Goal: Task Accomplishment & Management: Manage account settings

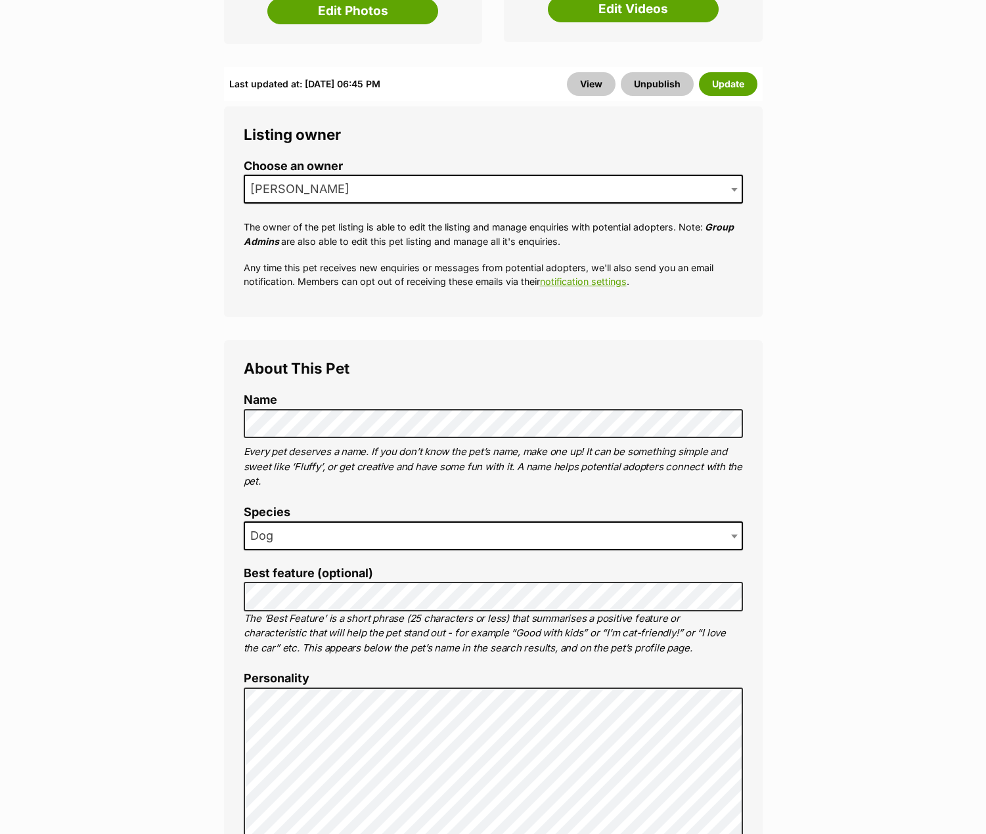
scroll to position [460, 0]
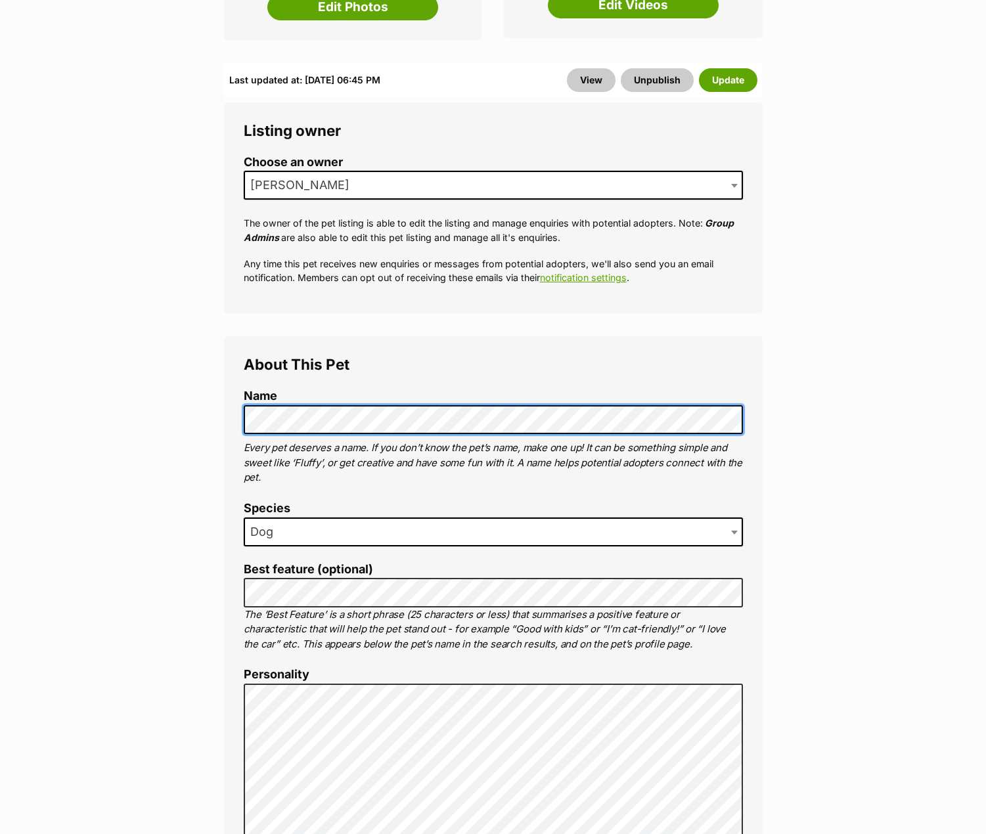
click at [550, 389] on li "Name" at bounding box center [493, 411] width 499 height 45
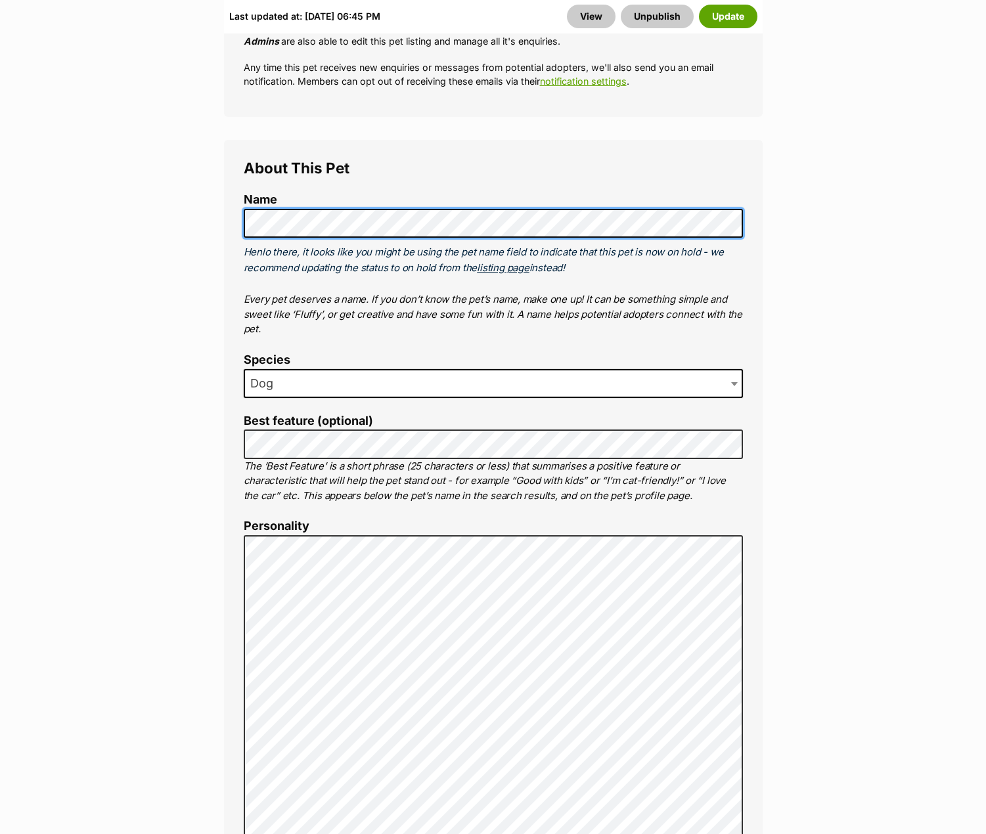
scroll to position [657, 0]
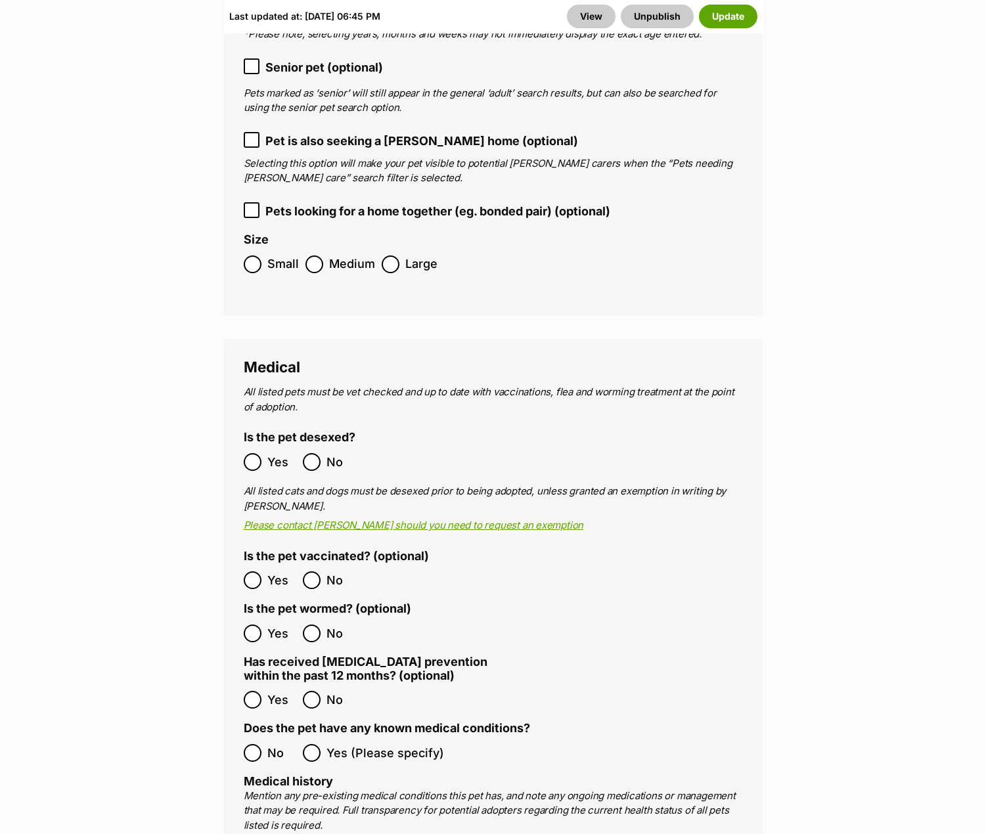
scroll to position [2561, 0]
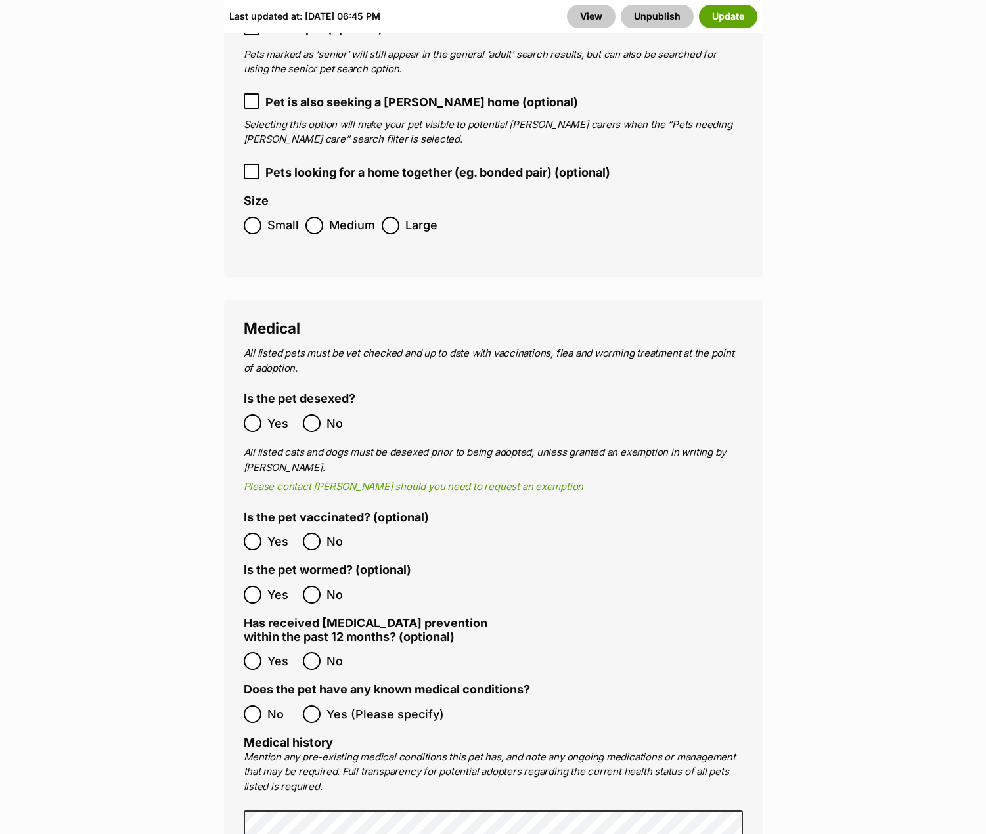
click at [246, 579] on ol "Yes No" at bounding box center [368, 594] width 249 height 31
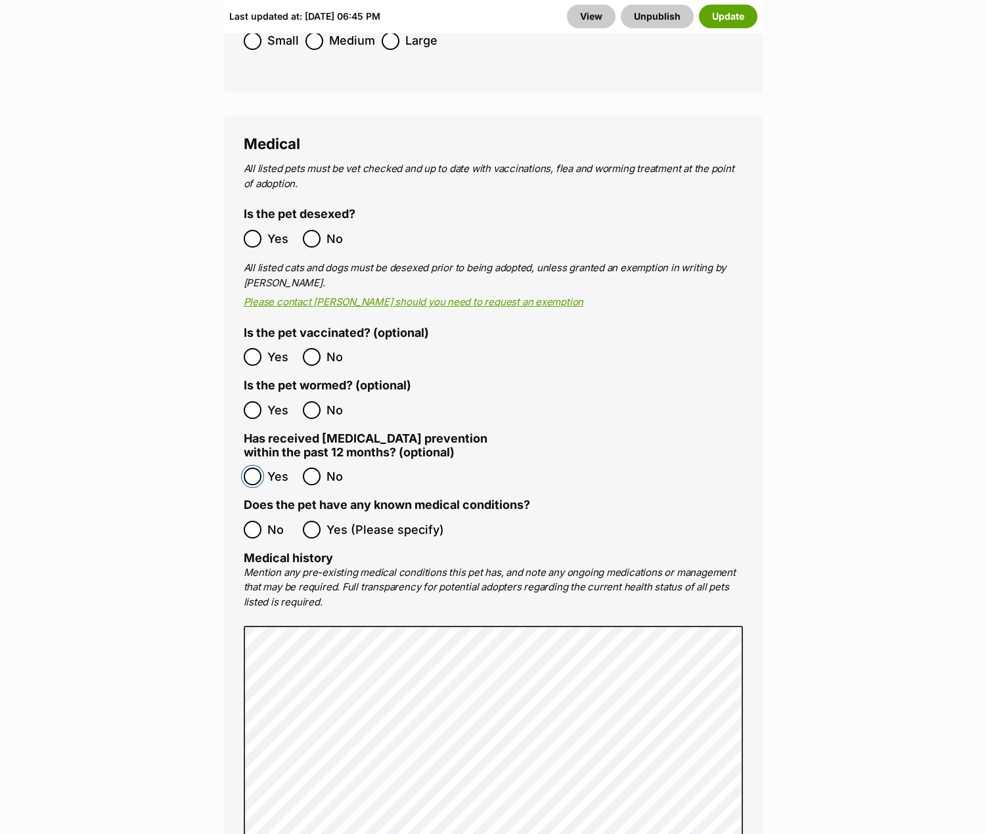
scroll to position [2758, 0]
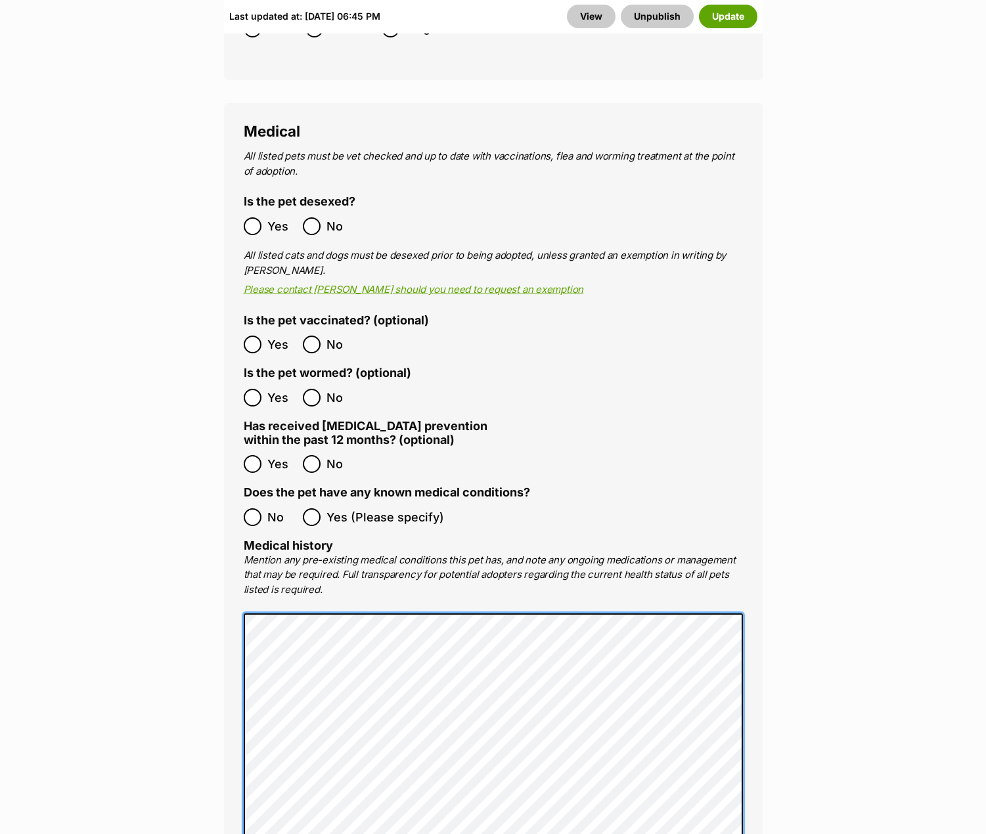
click at [156, 608] on main "Edit Scooby Add or edit photos Add up to 9 photos to show all the cute sides of…" at bounding box center [493, 659] width 986 height 6501
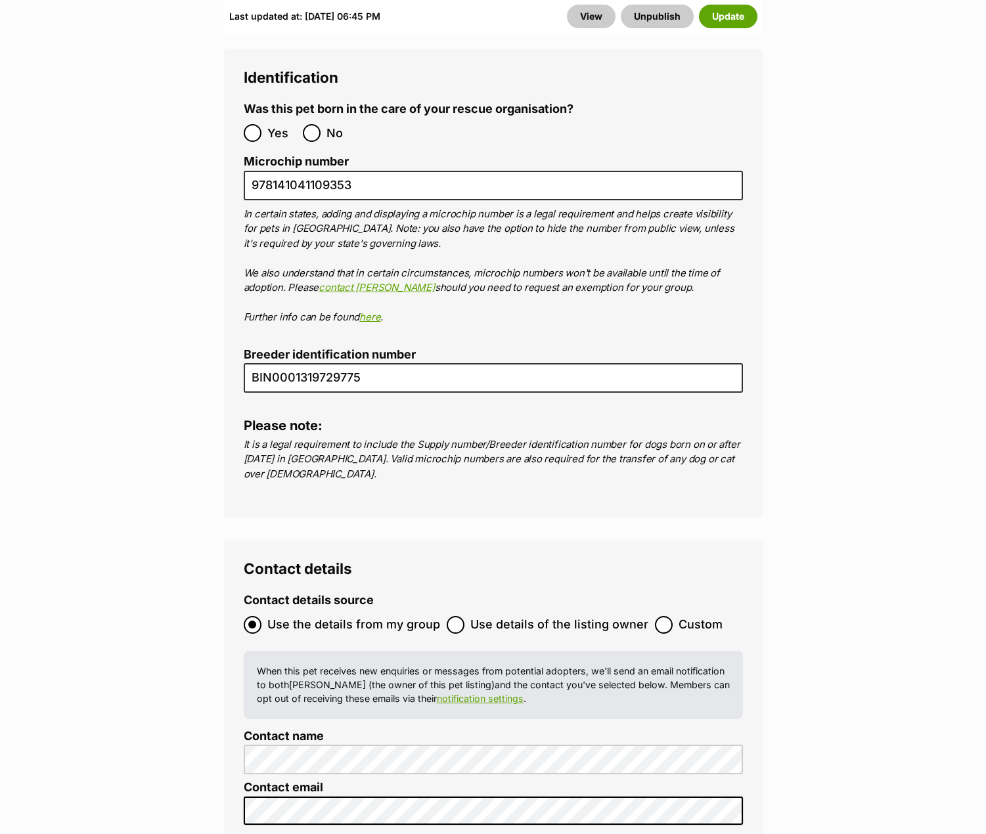
scroll to position [5724, 0]
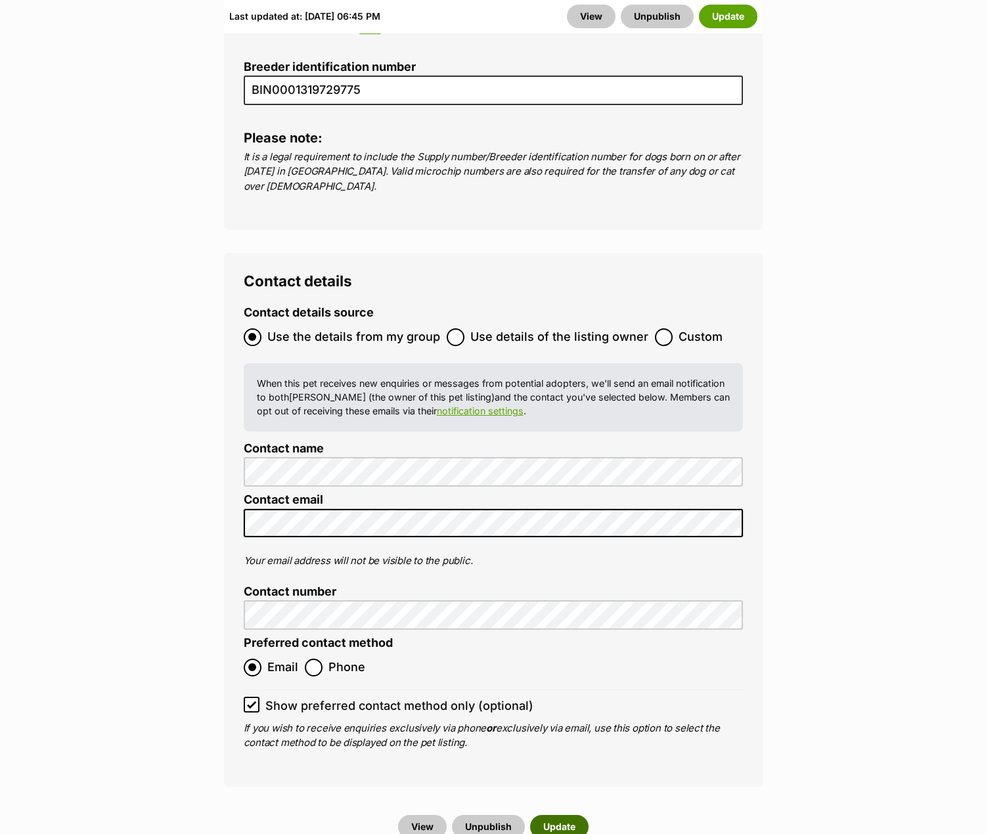
click at [569, 815] on button "Update" at bounding box center [559, 827] width 58 height 24
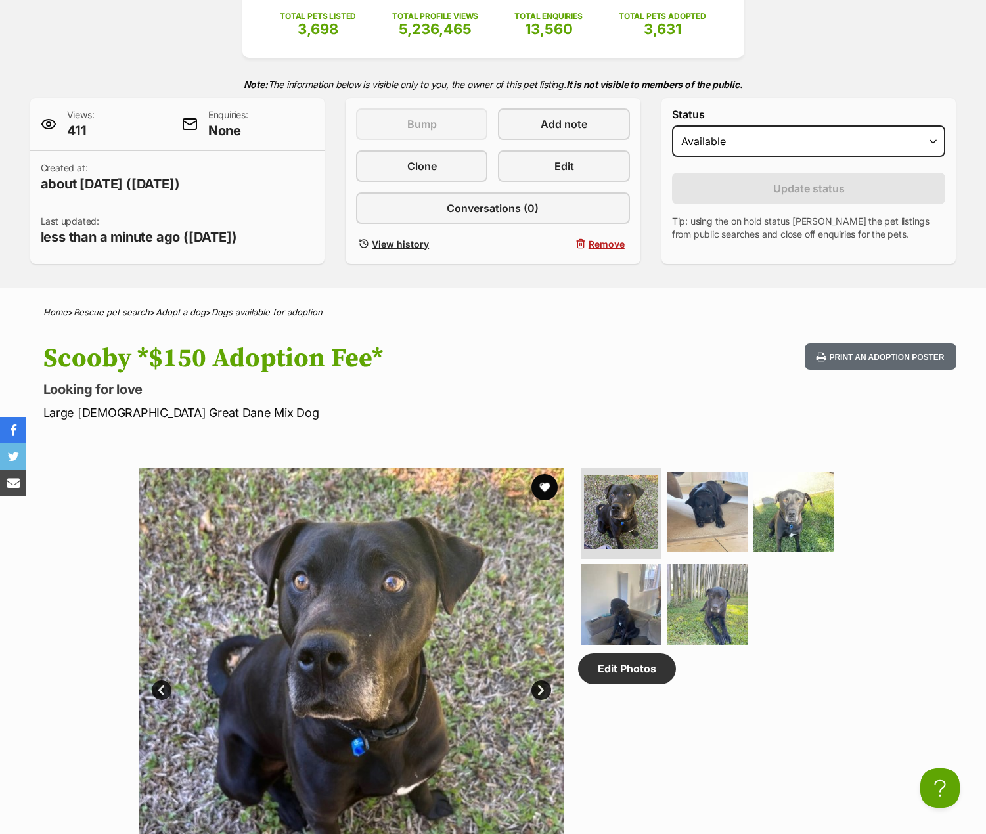
scroll to position [328, 0]
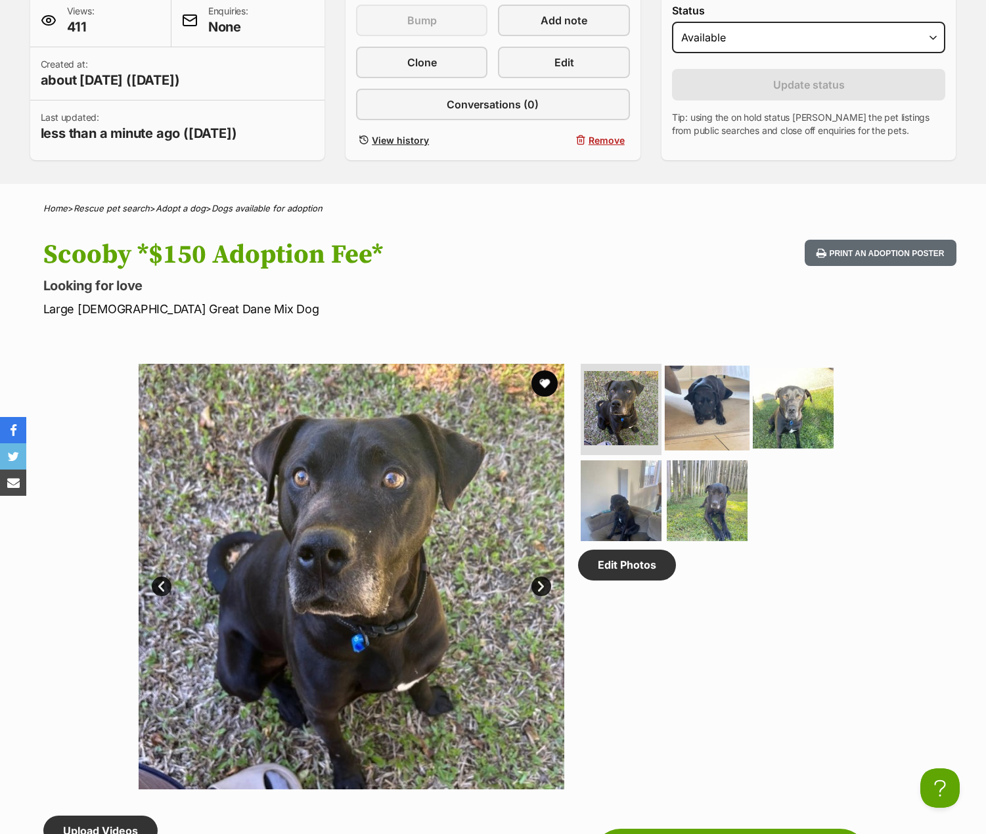
click at [710, 413] on img at bounding box center [706, 407] width 85 height 85
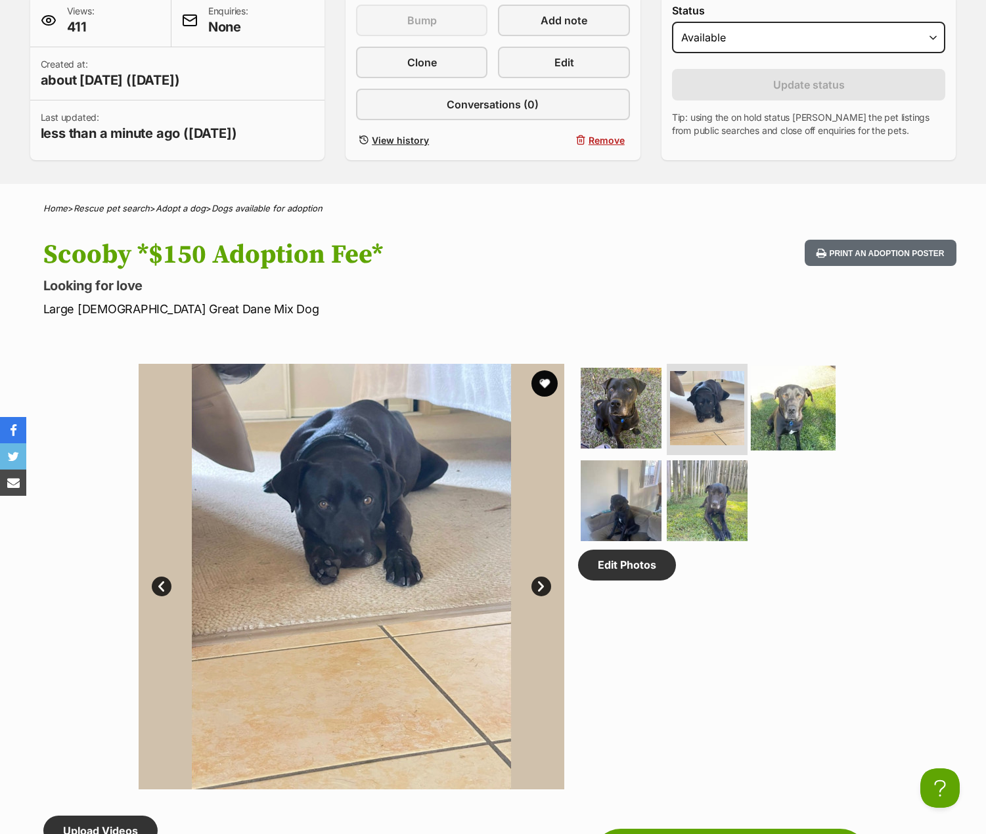
click at [786, 413] on img at bounding box center [792, 407] width 85 height 85
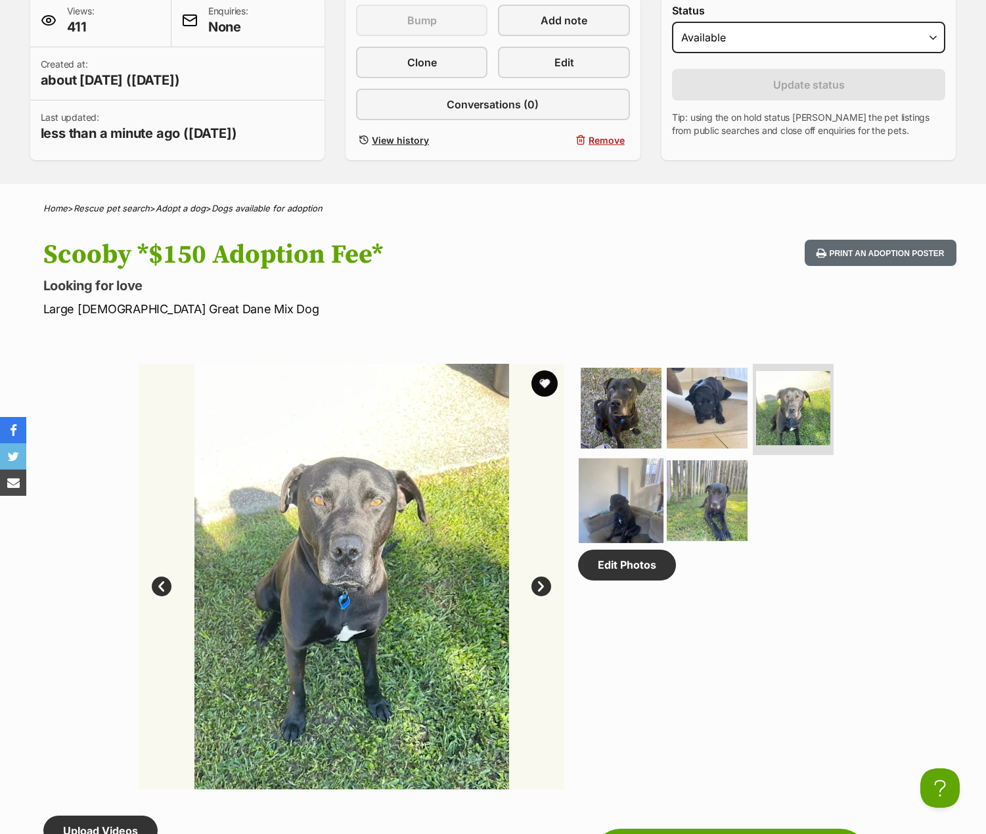
click at [622, 489] on img at bounding box center [620, 500] width 85 height 85
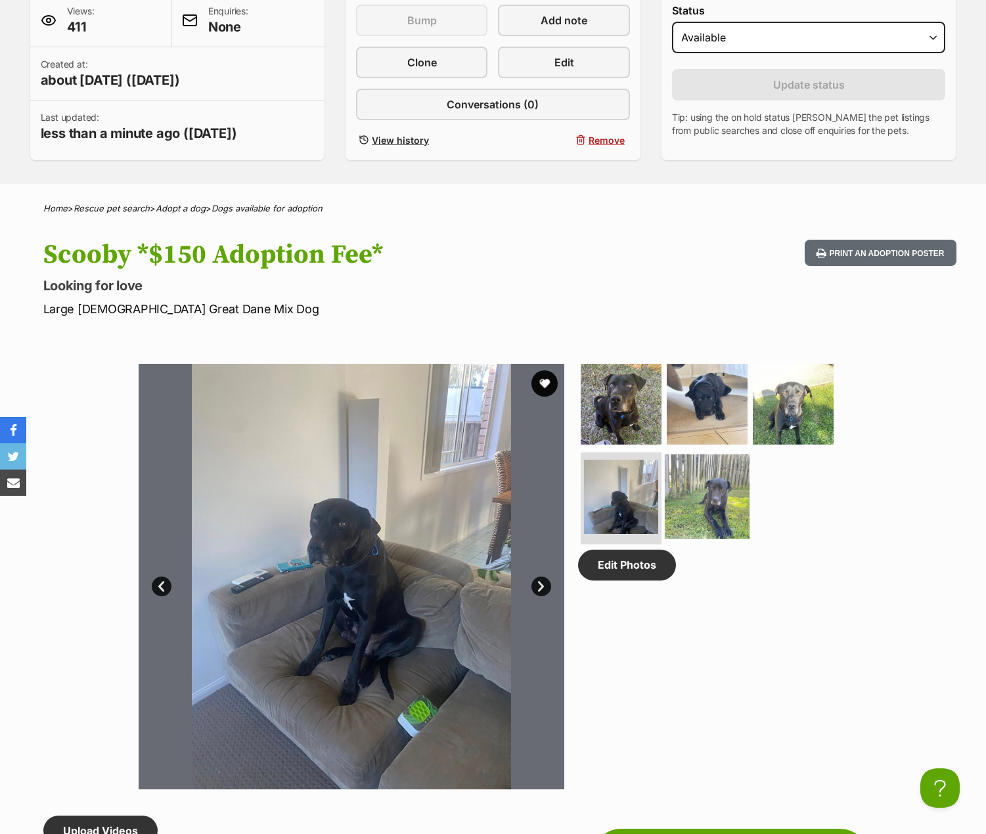
click at [705, 487] on img at bounding box center [706, 496] width 85 height 85
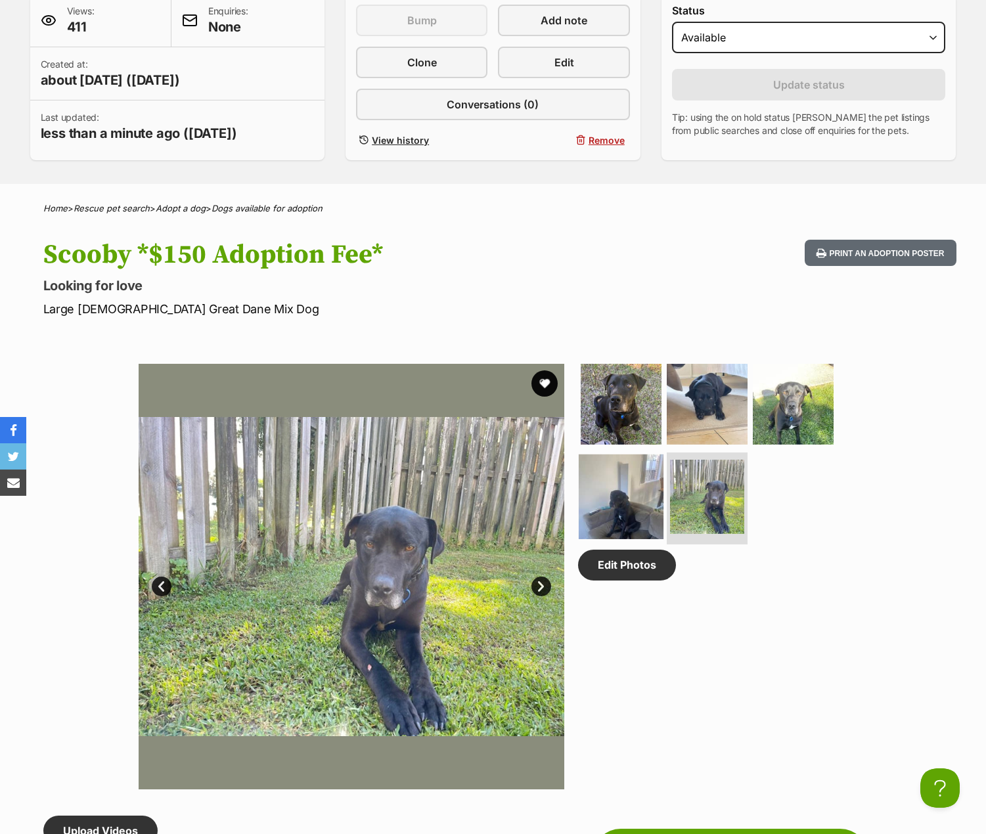
click at [620, 484] on img at bounding box center [620, 496] width 85 height 85
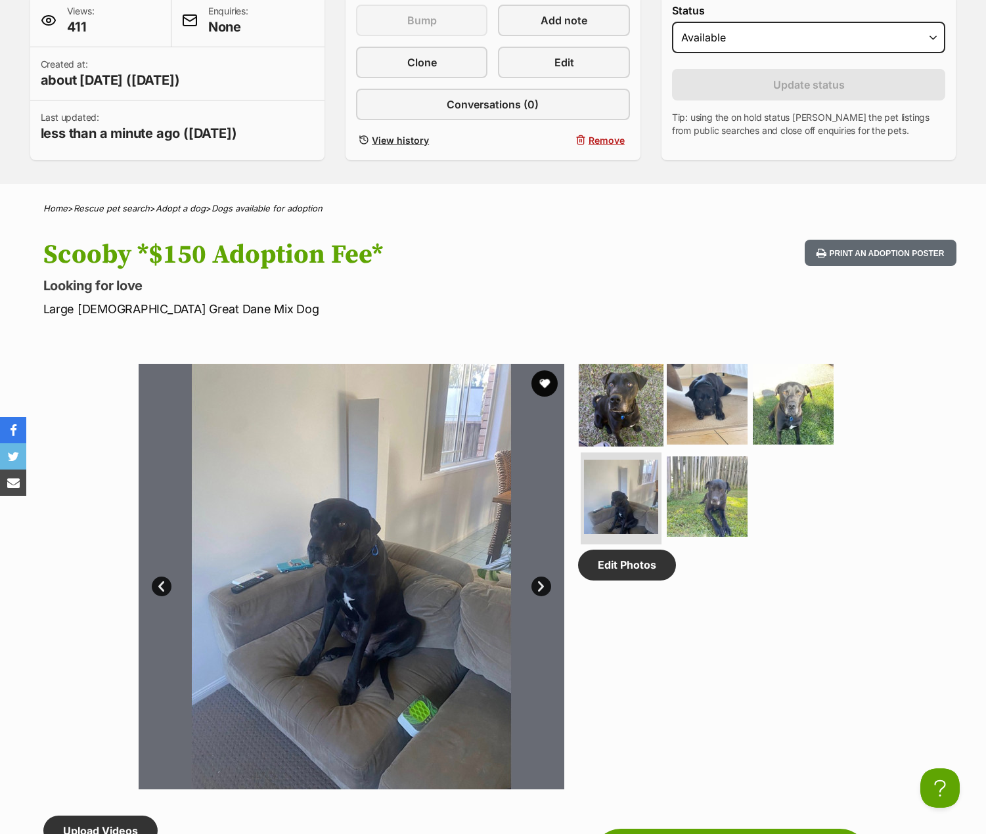
click at [631, 412] on img at bounding box center [620, 403] width 85 height 85
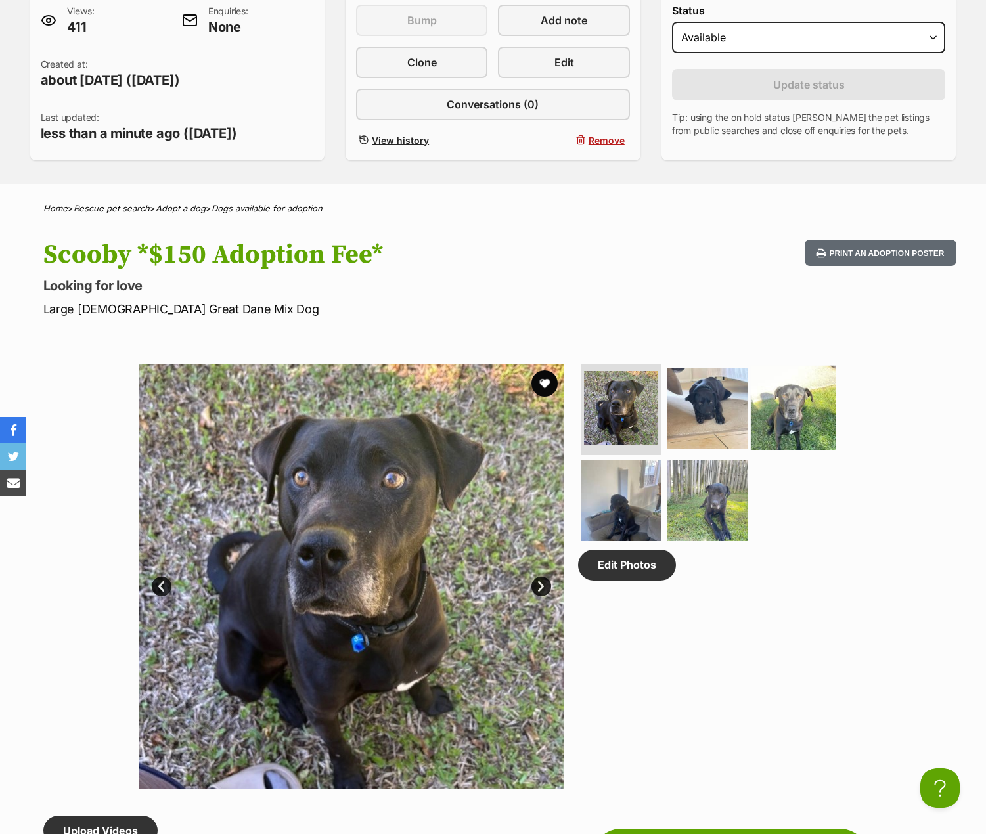
click at [790, 415] on img at bounding box center [792, 407] width 85 height 85
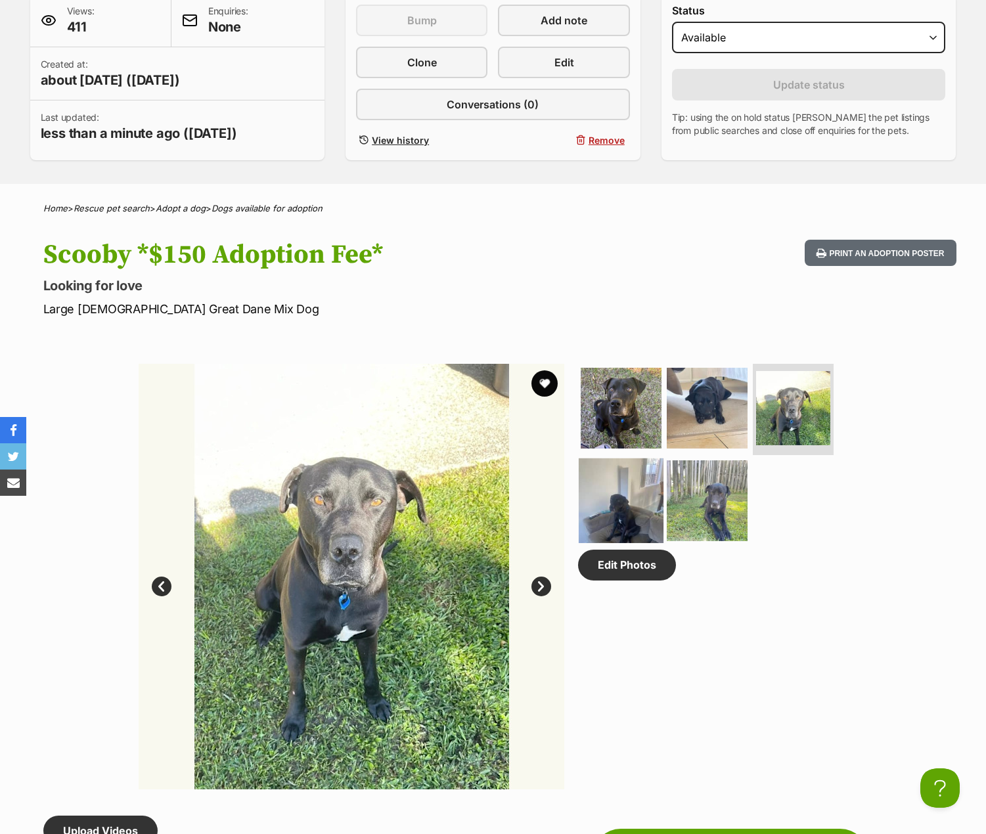
click at [622, 483] on img at bounding box center [620, 500] width 85 height 85
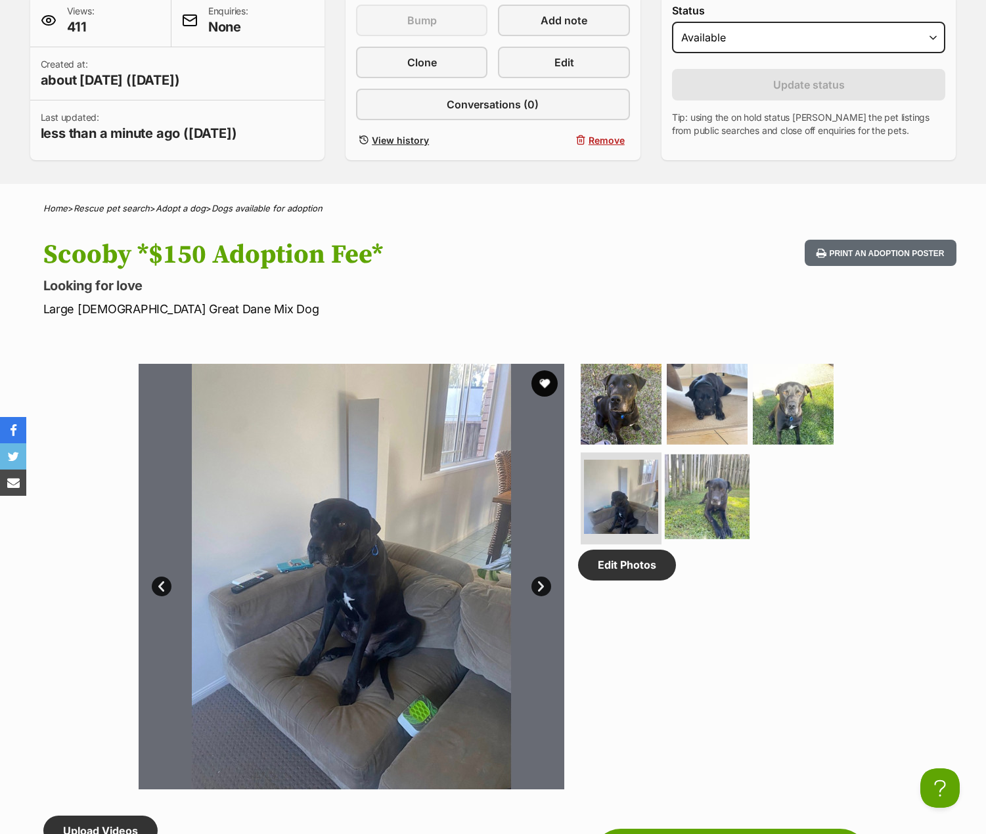
click at [698, 487] on img at bounding box center [706, 496] width 85 height 85
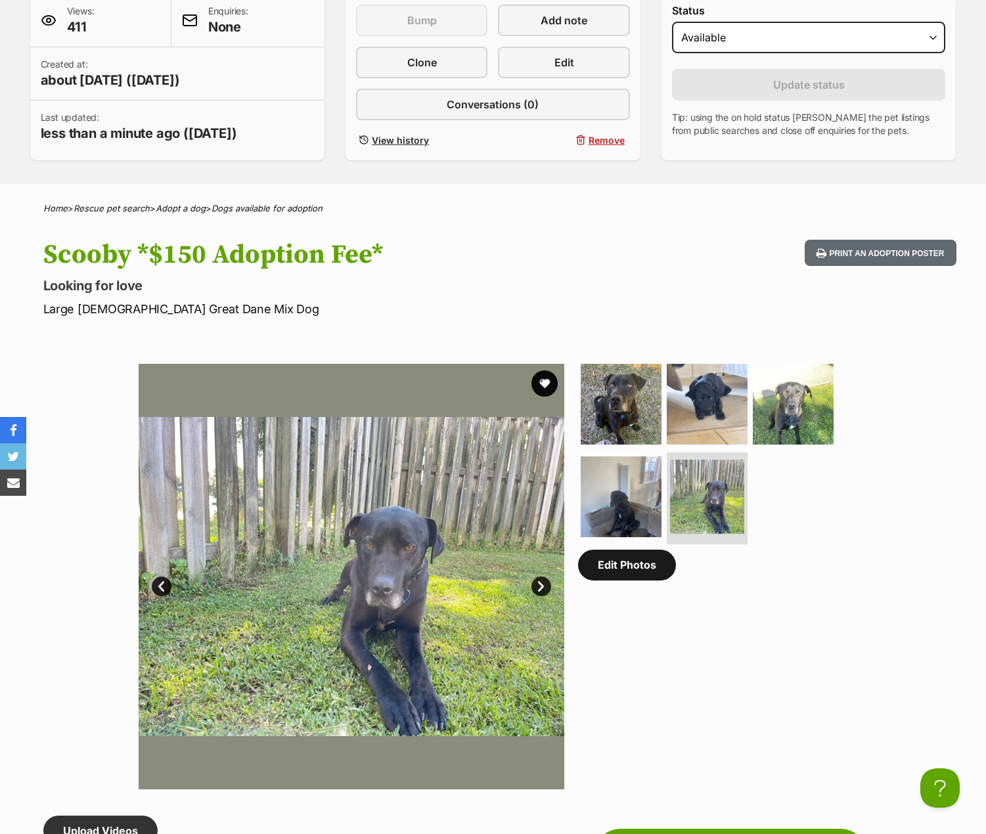
click at [601, 574] on link "Edit Photos" at bounding box center [627, 565] width 98 height 30
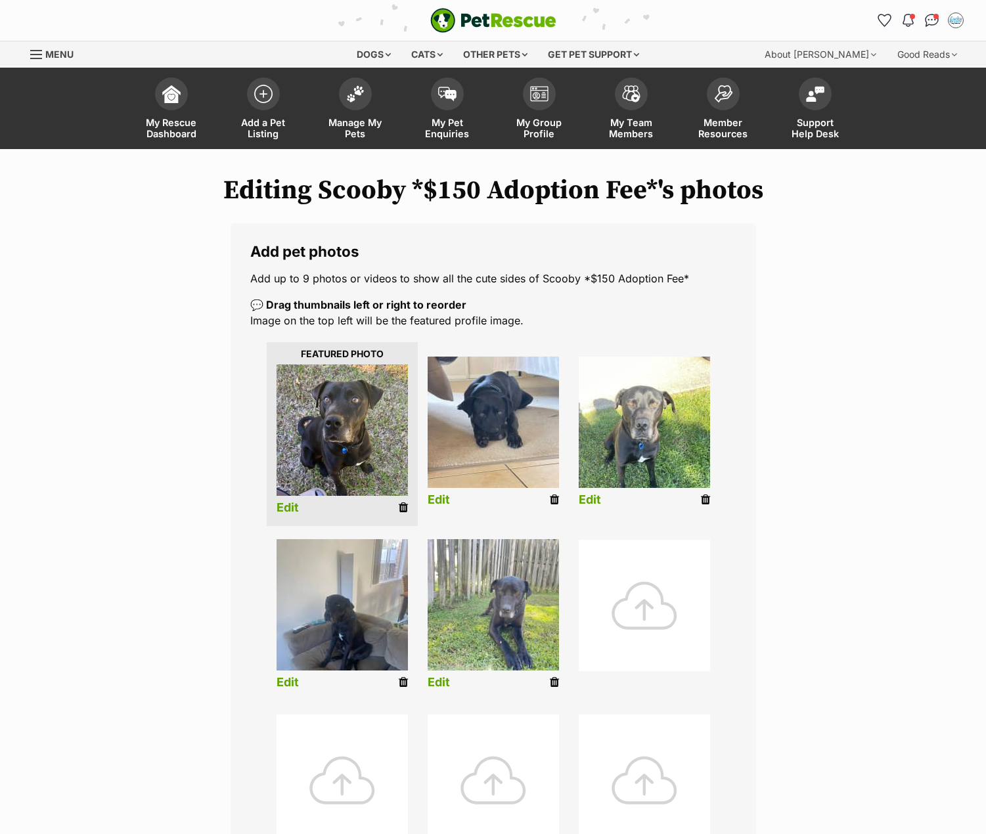
click at [400, 681] on icon at bounding box center [403, 682] width 9 height 12
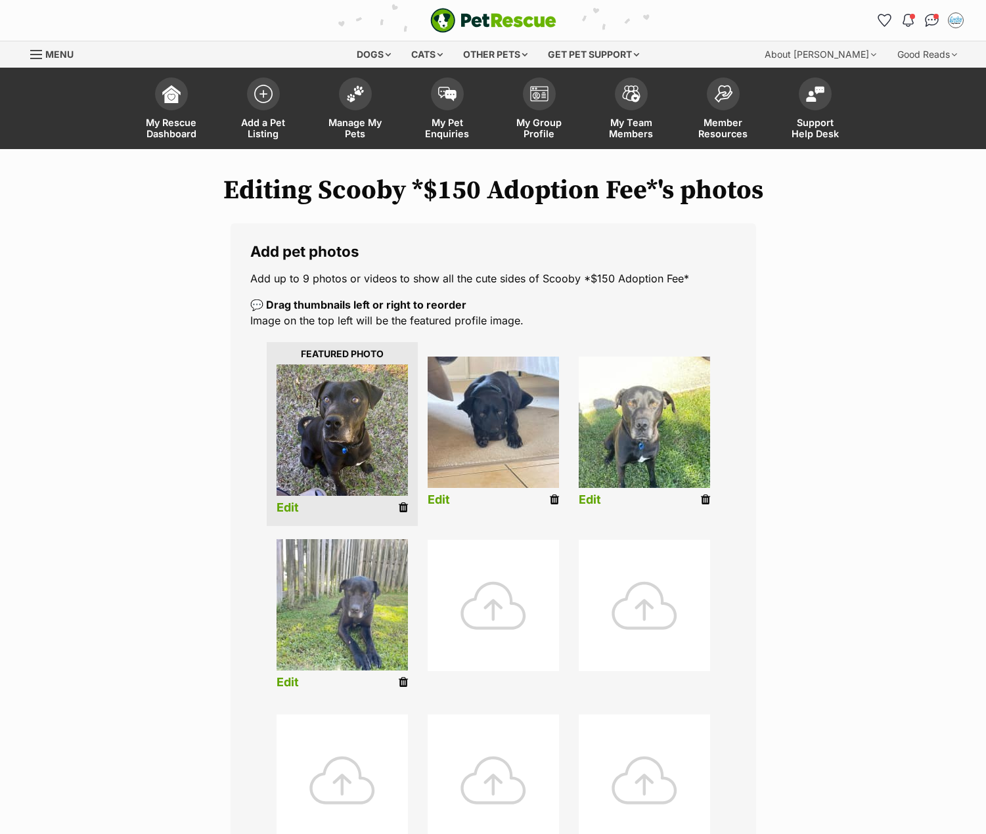
click at [705, 501] on icon at bounding box center [705, 500] width 9 height 12
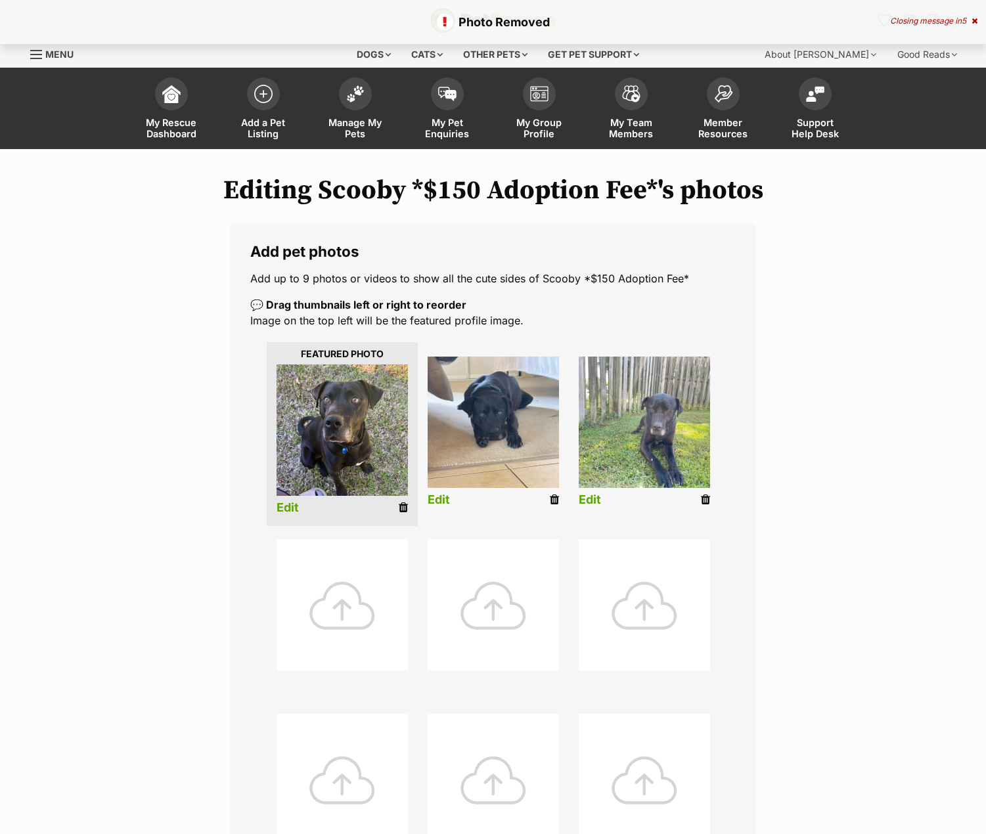
click at [355, 583] on div at bounding box center [341, 604] width 131 height 131
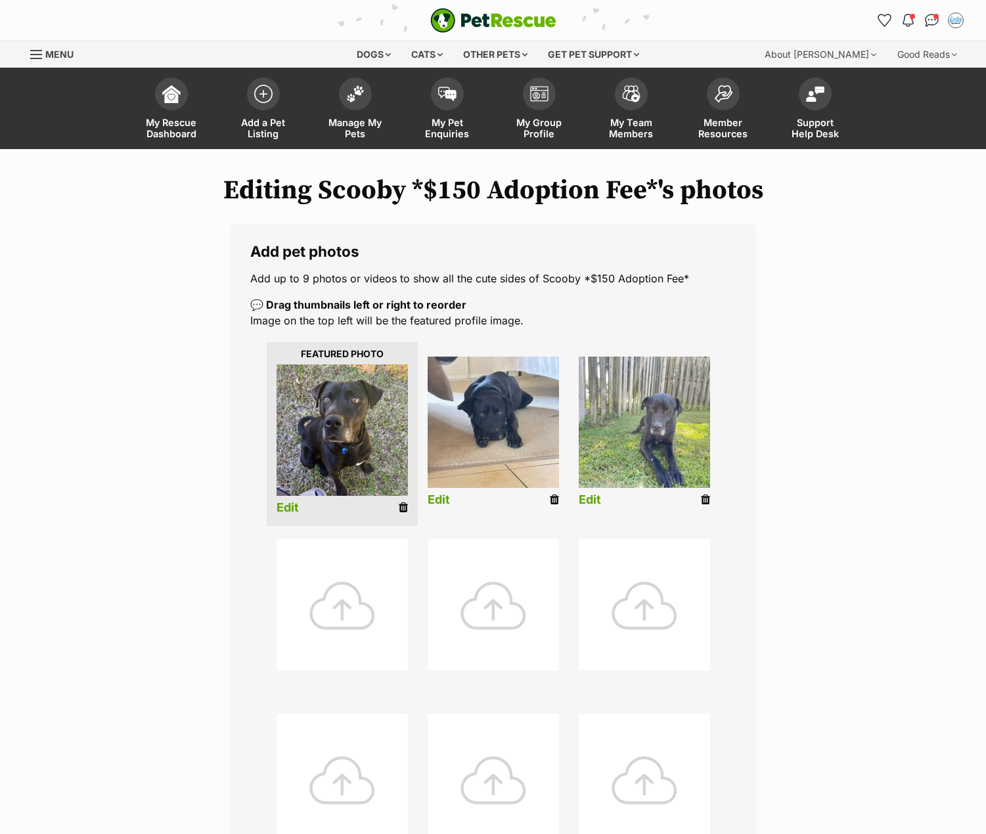
click at [705, 500] on icon at bounding box center [705, 500] width 9 height 12
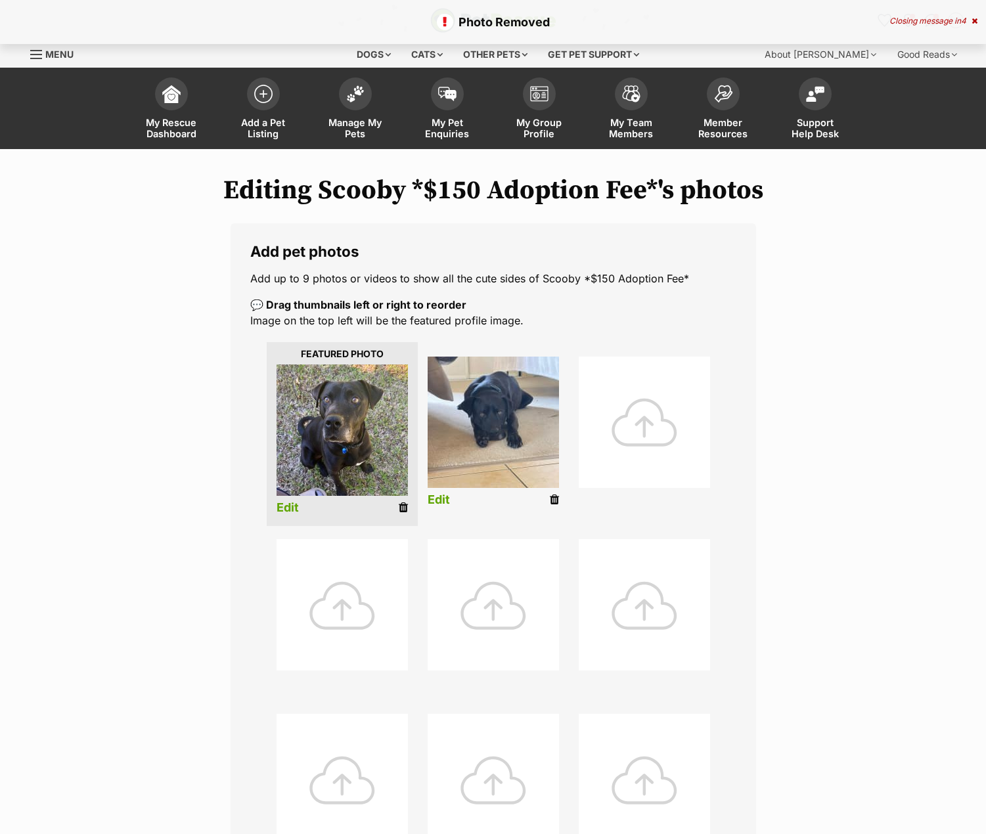
click at [634, 441] on div at bounding box center [643, 422] width 131 height 131
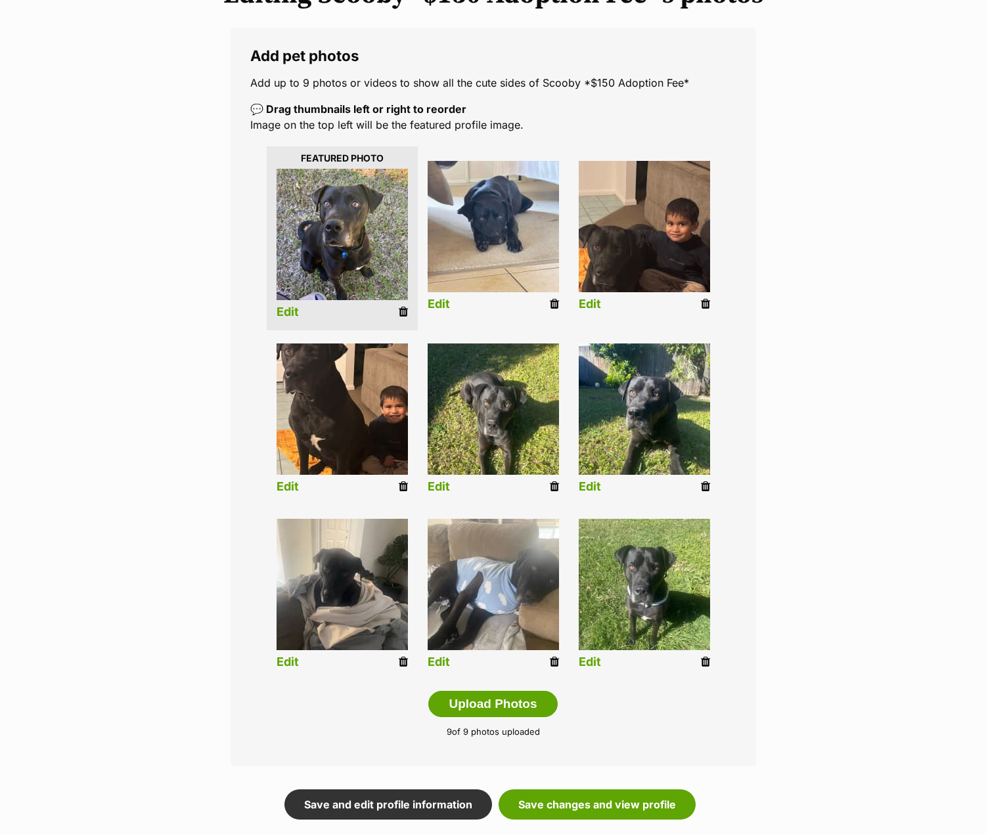
scroll to position [197, 0]
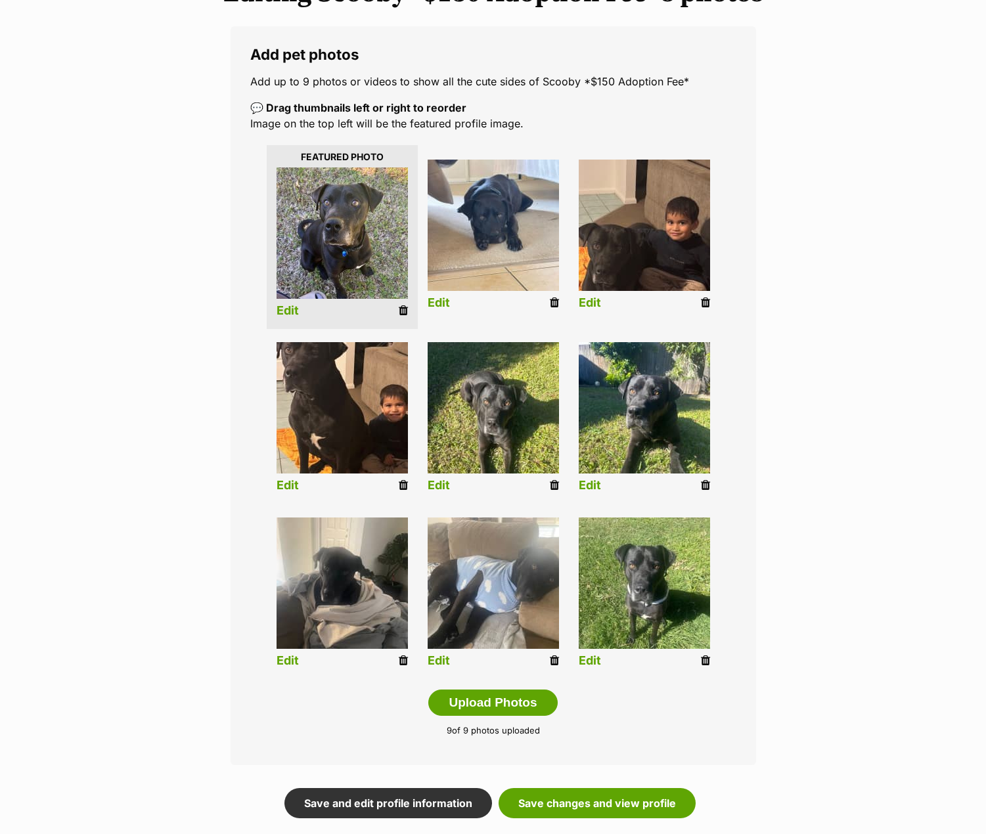
click at [706, 303] on icon at bounding box center [705, 303] width 9 height 12
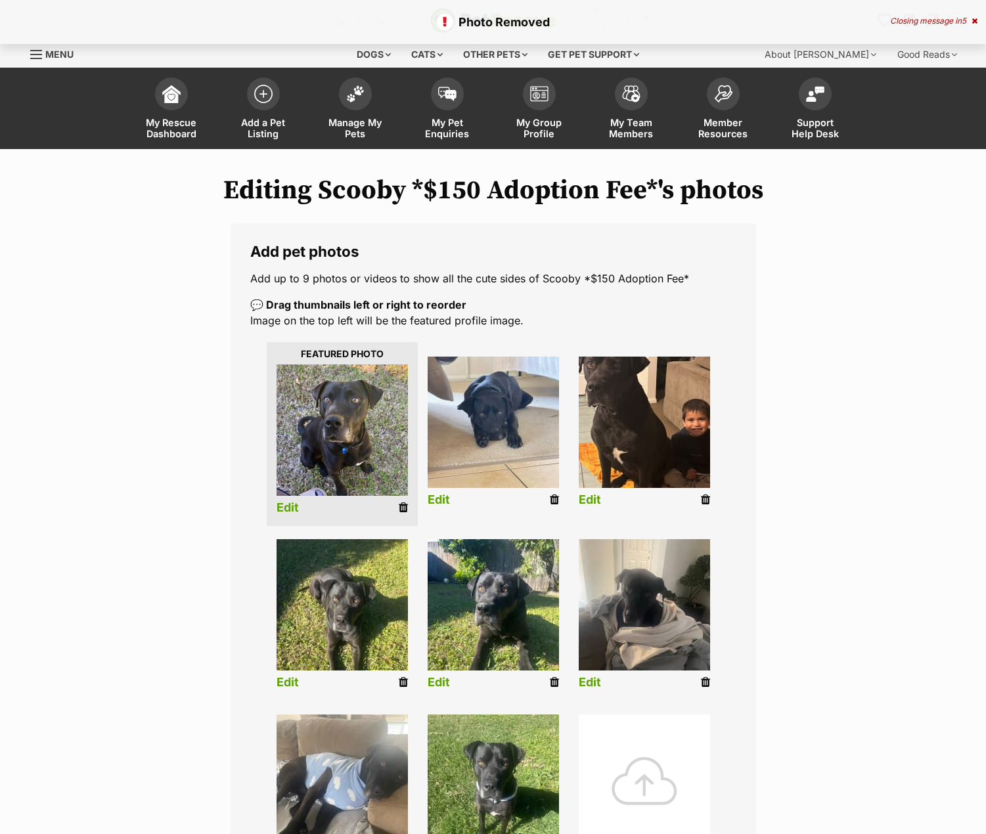
click at [638, 743] on div at bounding box center [643, 779] width 131 height 131
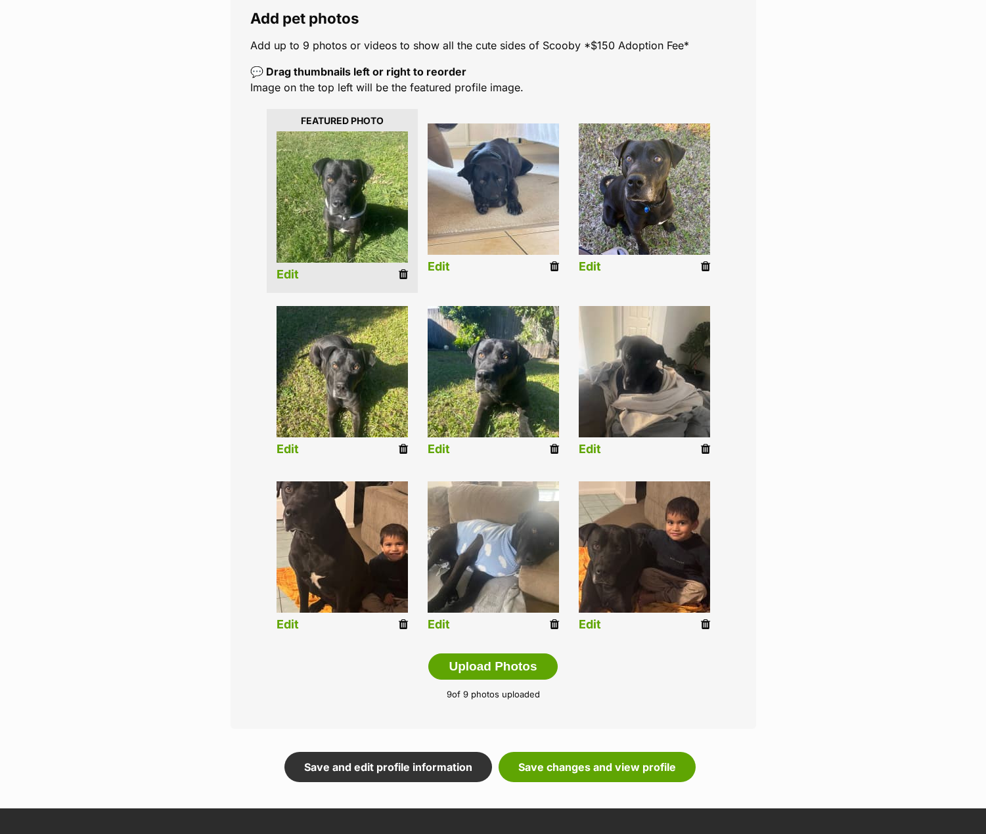
scroll to position [328, 0]
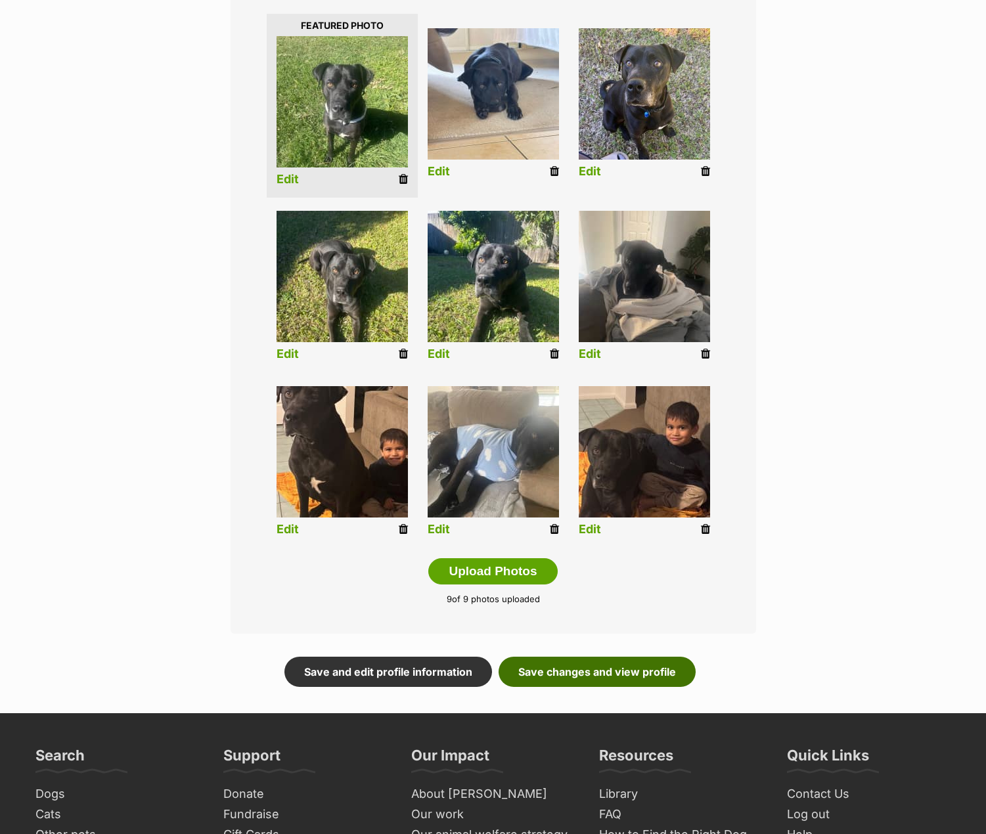
click at [644, 666] on link "Save changes and view profile" at bounding box center [596, 672] width 197 height 30
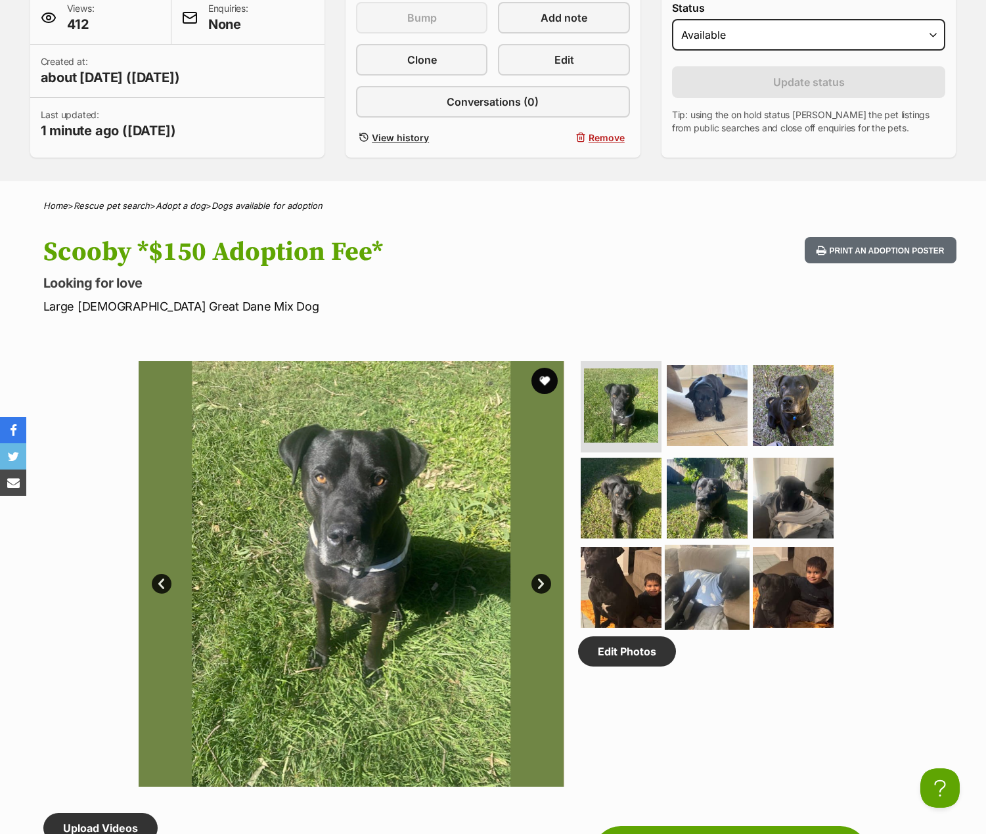
scroll to position [394, 0]
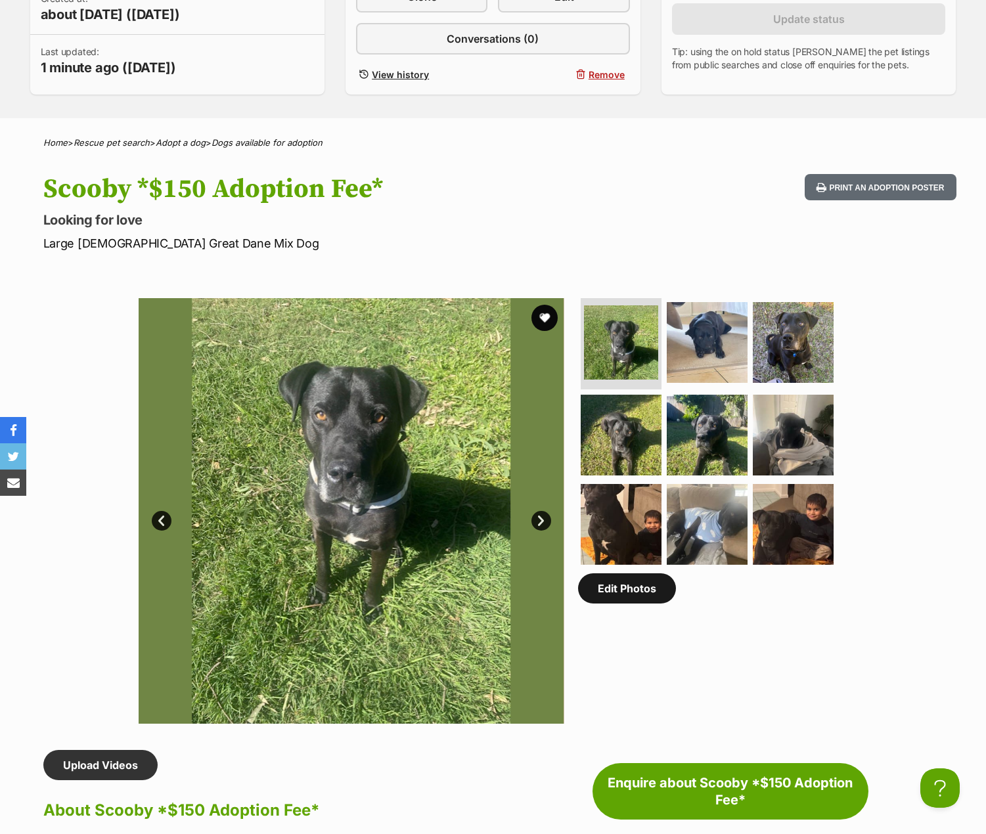
click at [651, 586] on link "Edit Photos" at bounding box center [627, 588] width 98 height 30
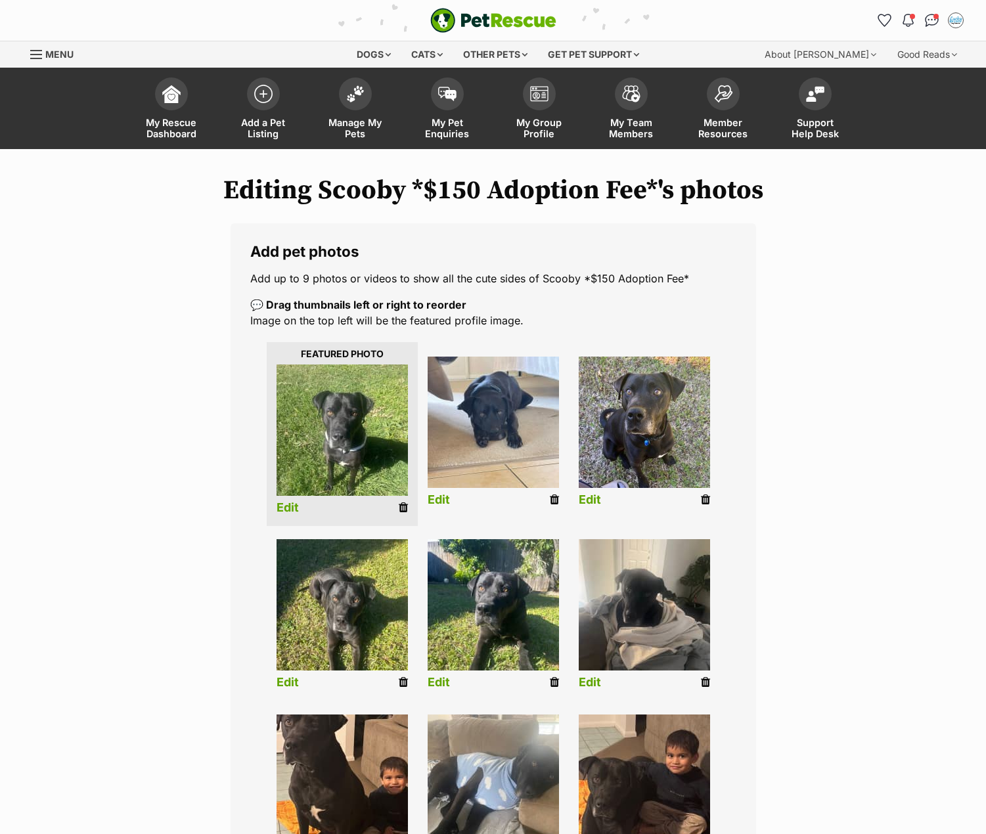
click at [214, 821] on div "Editing Scooby *$150 Adoption Fee*'s photos Add pet photos Add up to 9 photos o…" at bounding box center [493, 594] width 965 height 838
click at [705, 681] on icon at bounding box center [705, 682] width 9 height 12
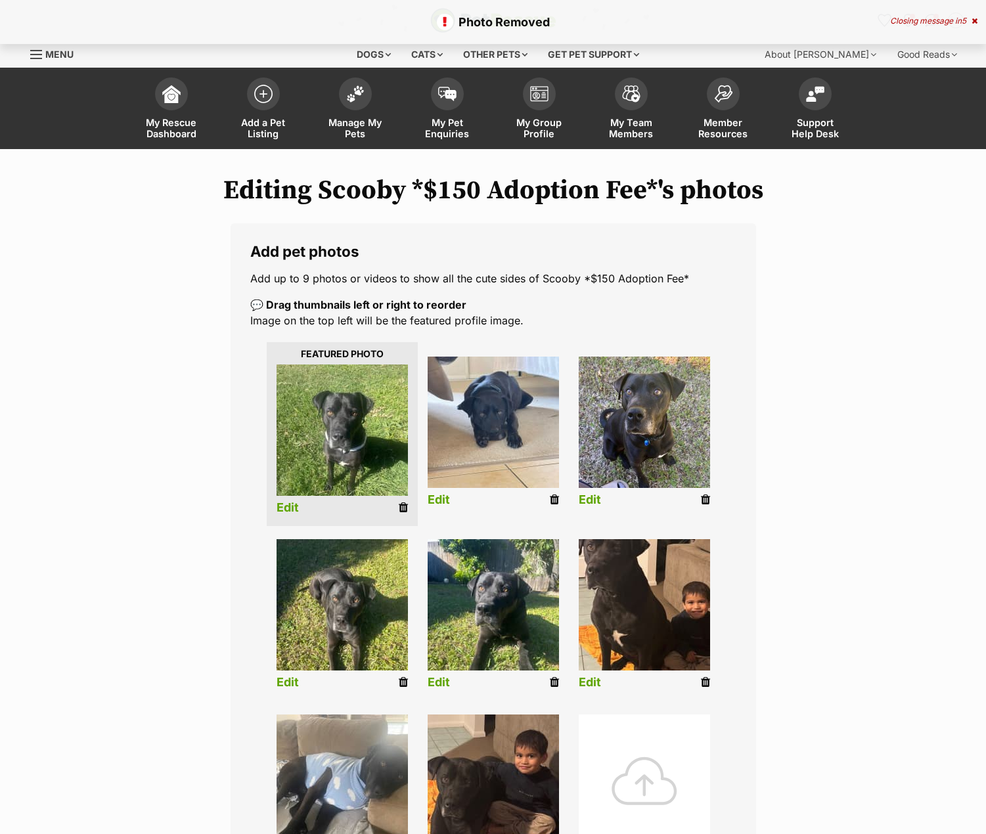
click at [646, 744] on div at bounding box center [643, 779] width 131 height 131
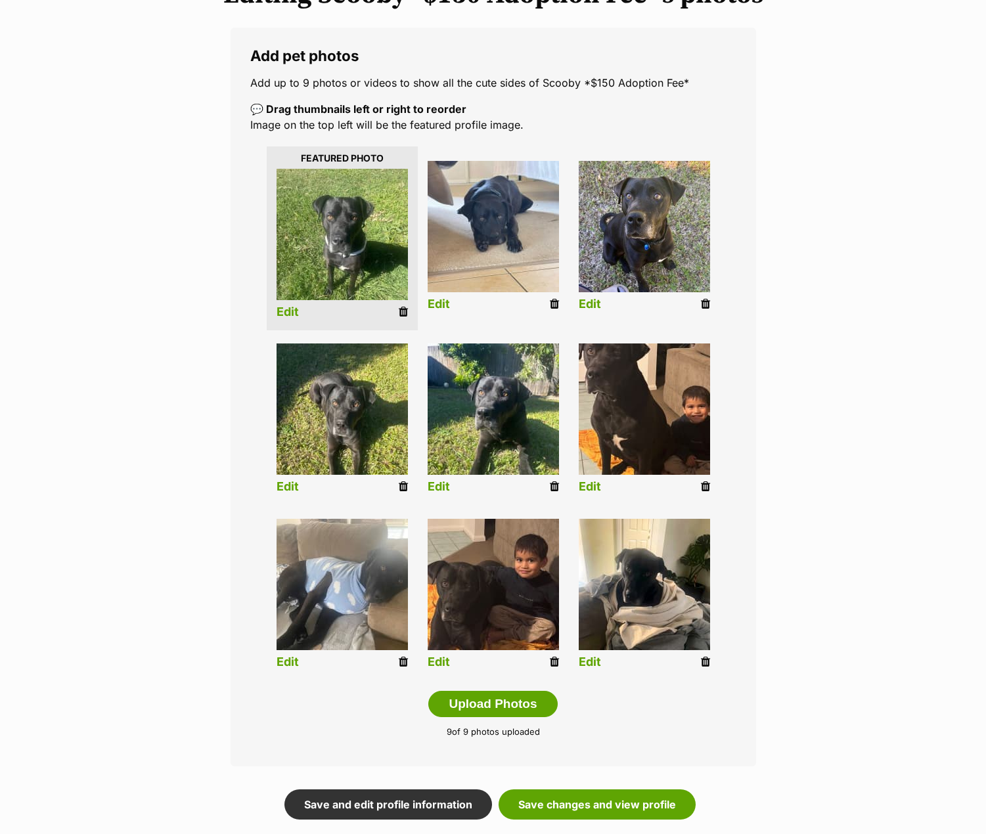
scroll to position [197, 0]
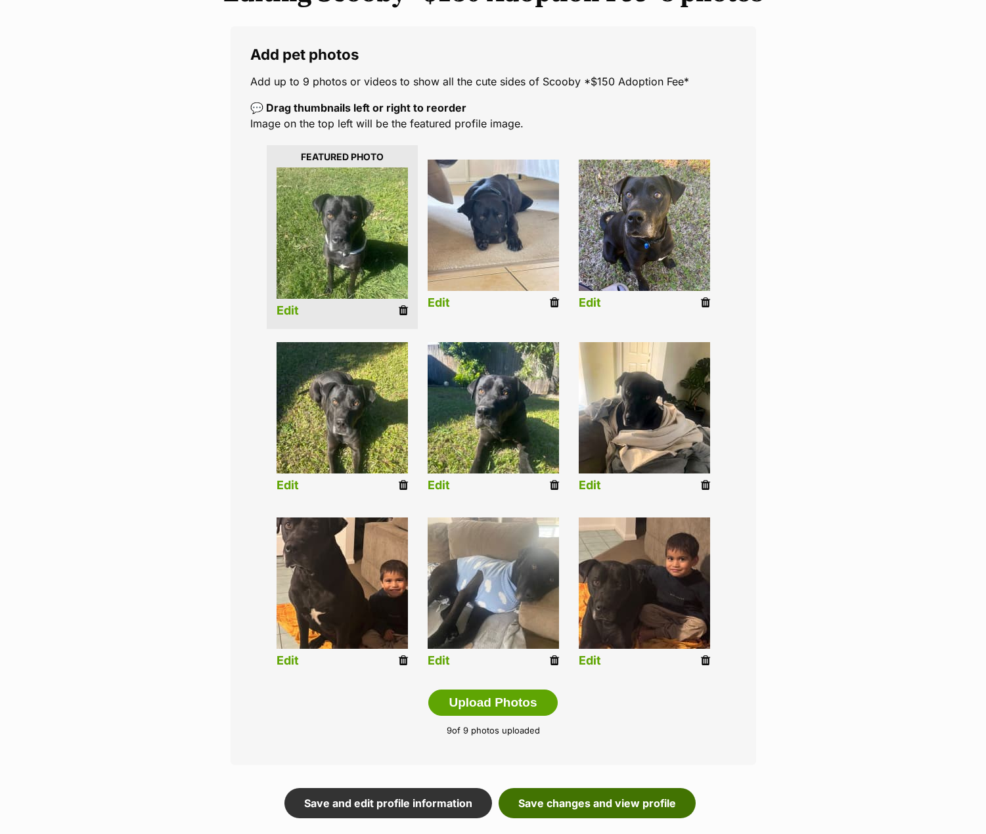
click at [641, 801] on link "Save changes and view profile" at bounding box center [596, 803] width 197 height 30
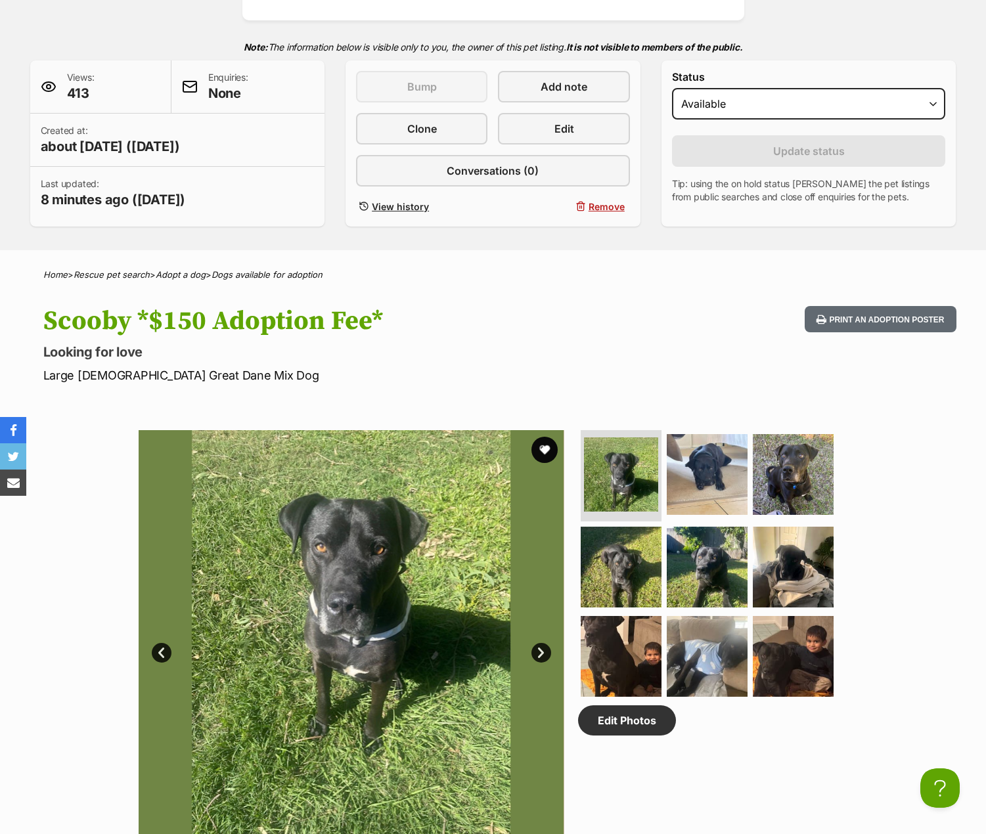
scroll to position [263, 0]
click at [690, 342] on div "Scooby *$150 Adoption Fee* Looking for love Large [DEMOGRAPHIC_DATA] Great Dane…" at bounding box center [493, 344] width 965 height 78
click at [656, 718] on link "Edit Photos" at bounding box center [627, 720] width 98 height 30
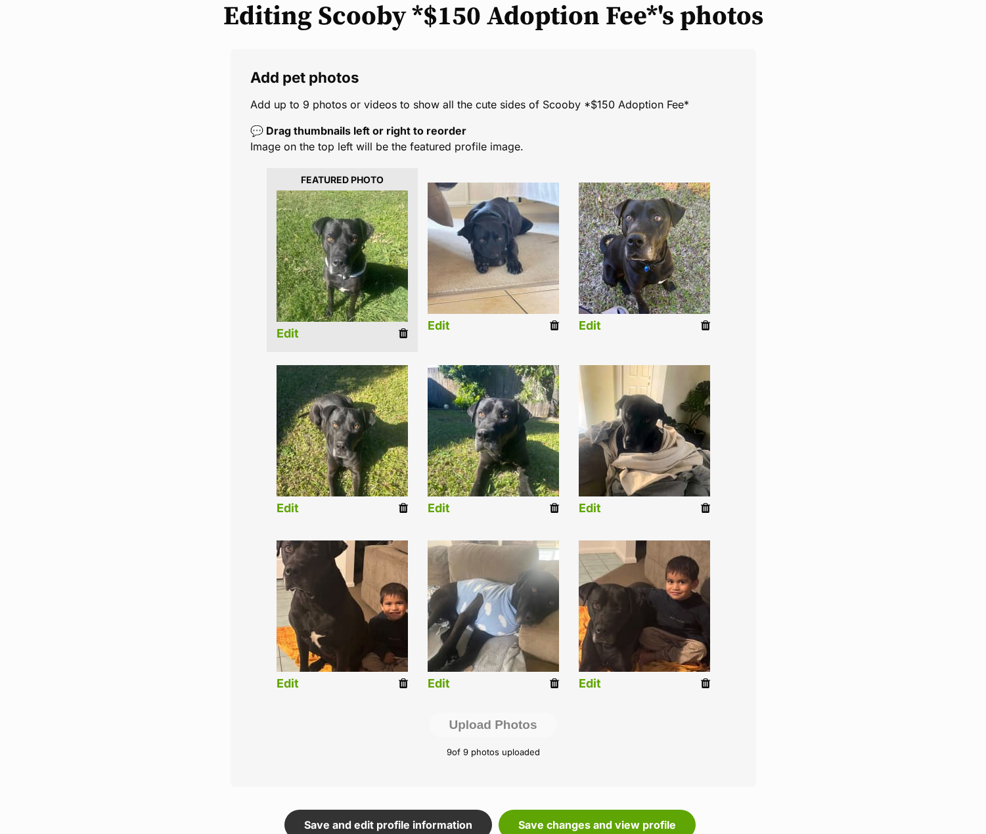
scroll to position [263, 0]
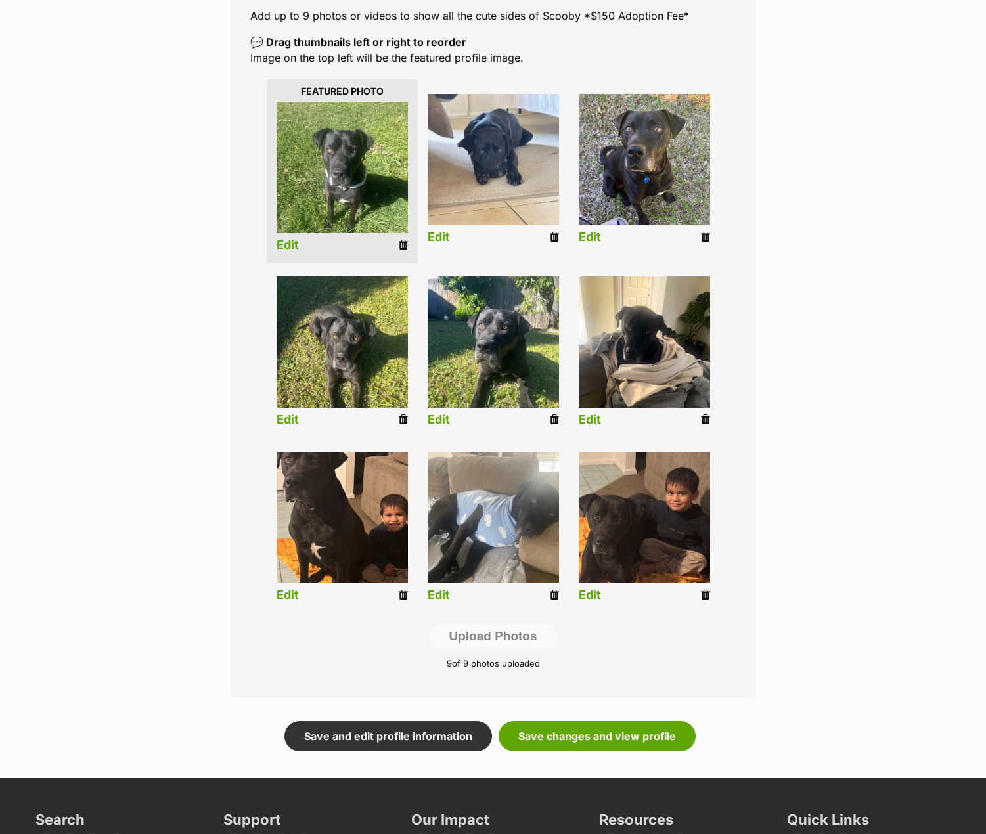
click at [553, 599] on icon at bounding box center [554, 595] width 9 height 12
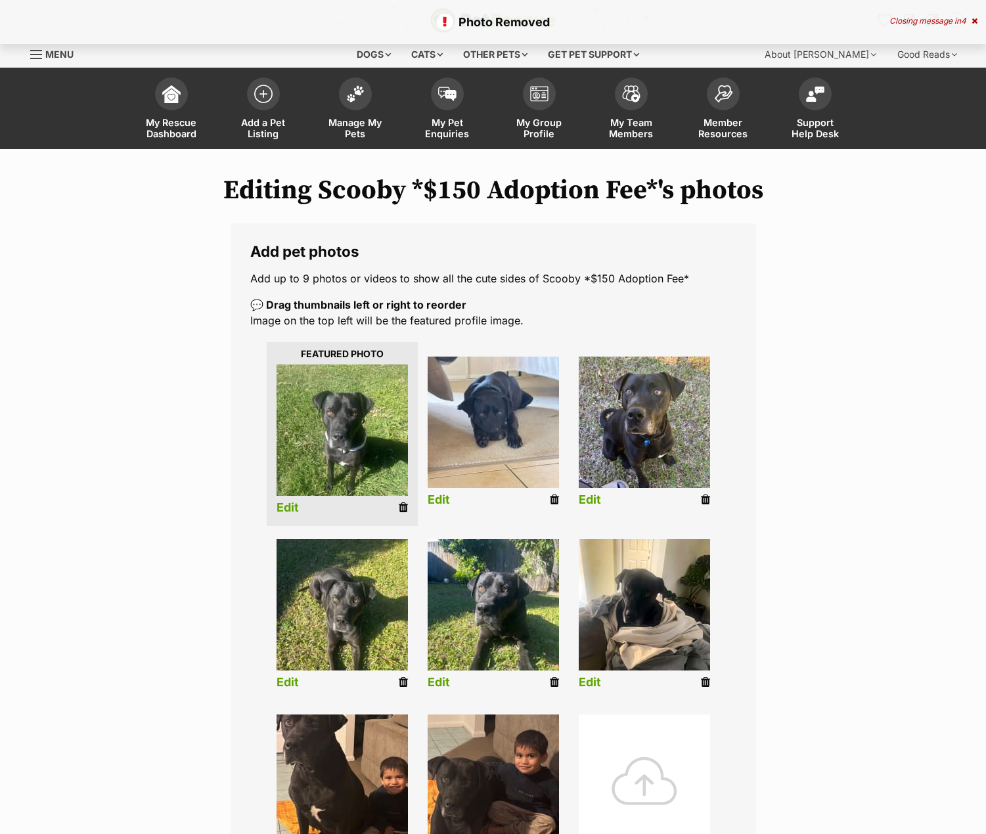
click at [660, 762] on div at bounding box center [643, 779] width 131 height 131
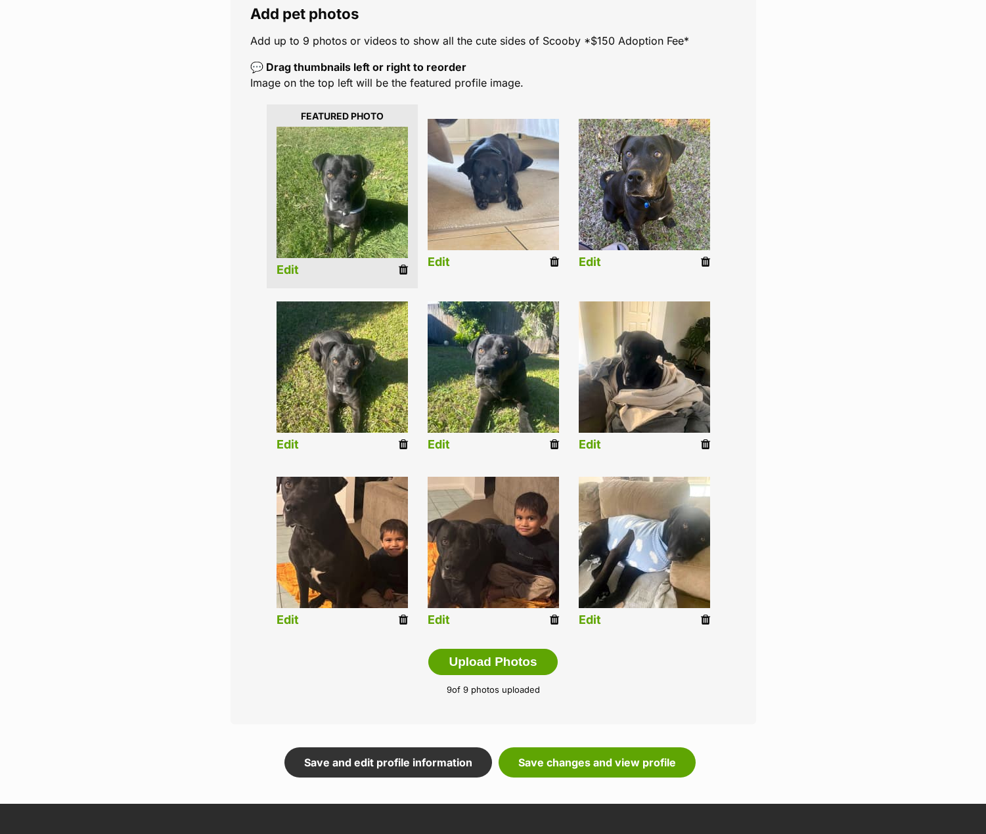
scroll to position [263, 0]
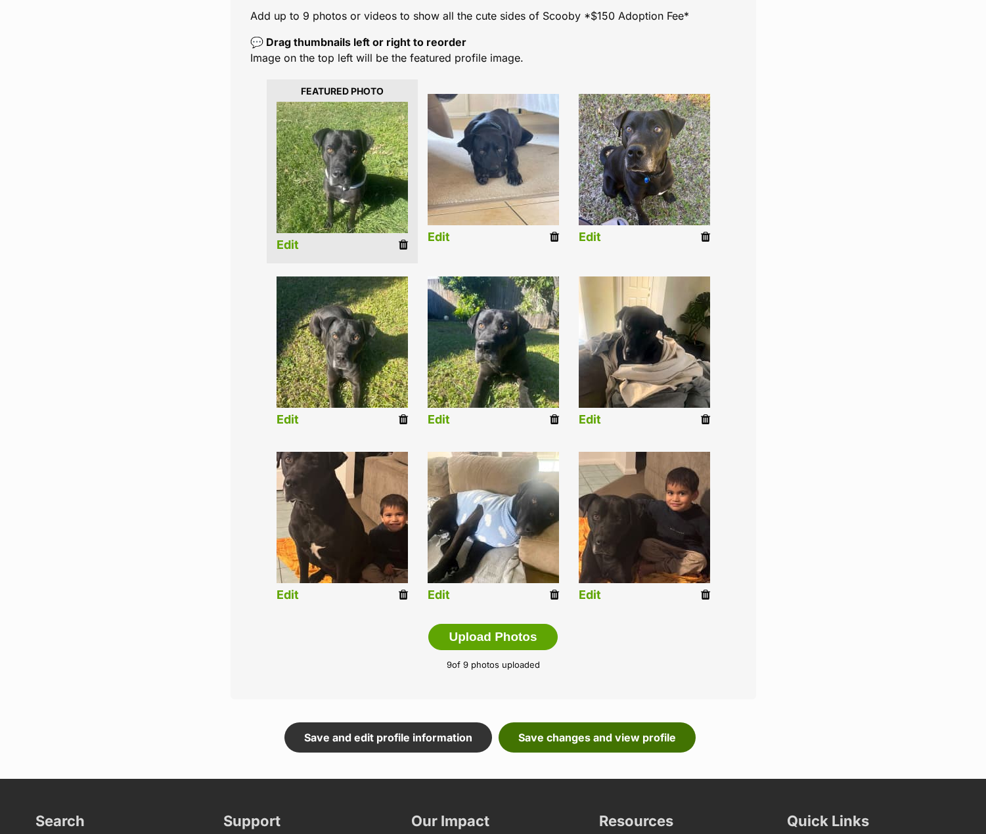
click at [632, 741] on link "Save changes and view profile" at bounding box center [596, 737] width 197 height 30
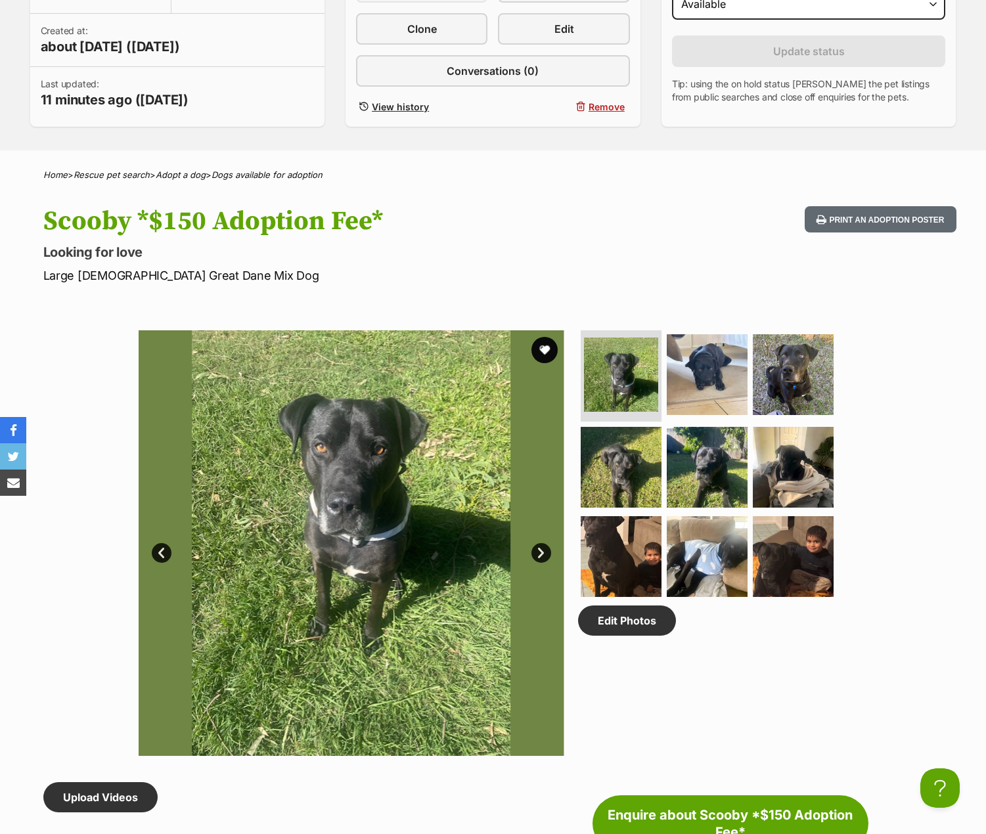
scroll to position [394, 0]
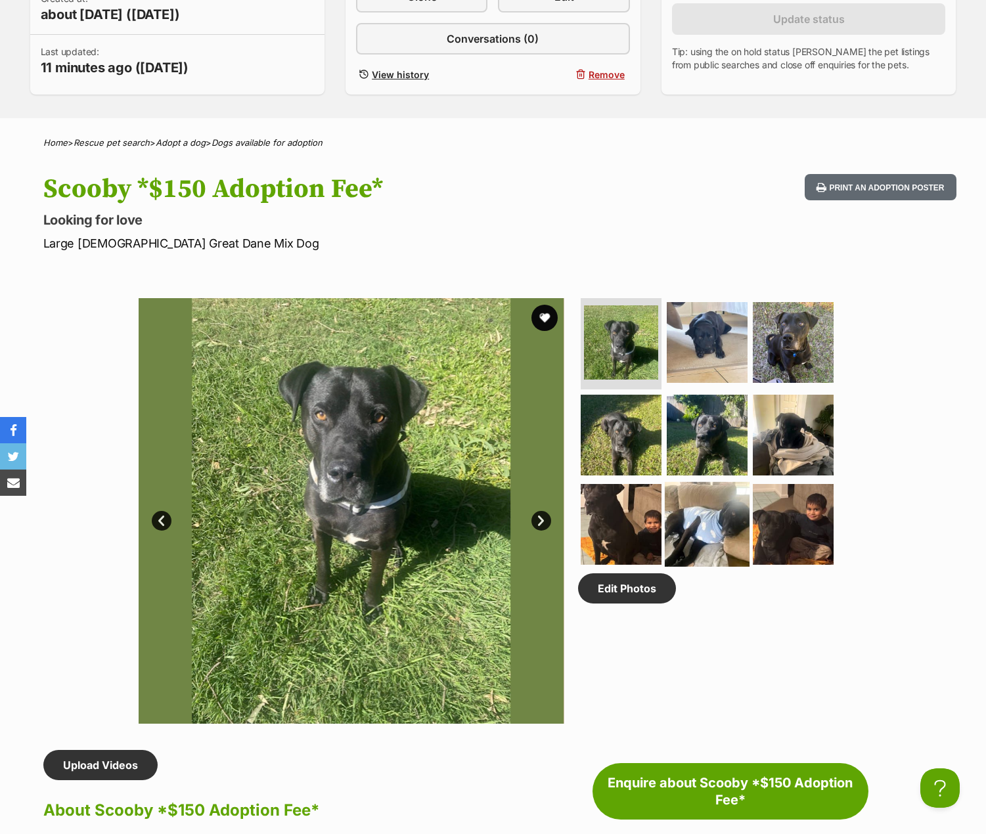
click at [714, 515] on img at bounding box center [706, 524] width 85 height 85
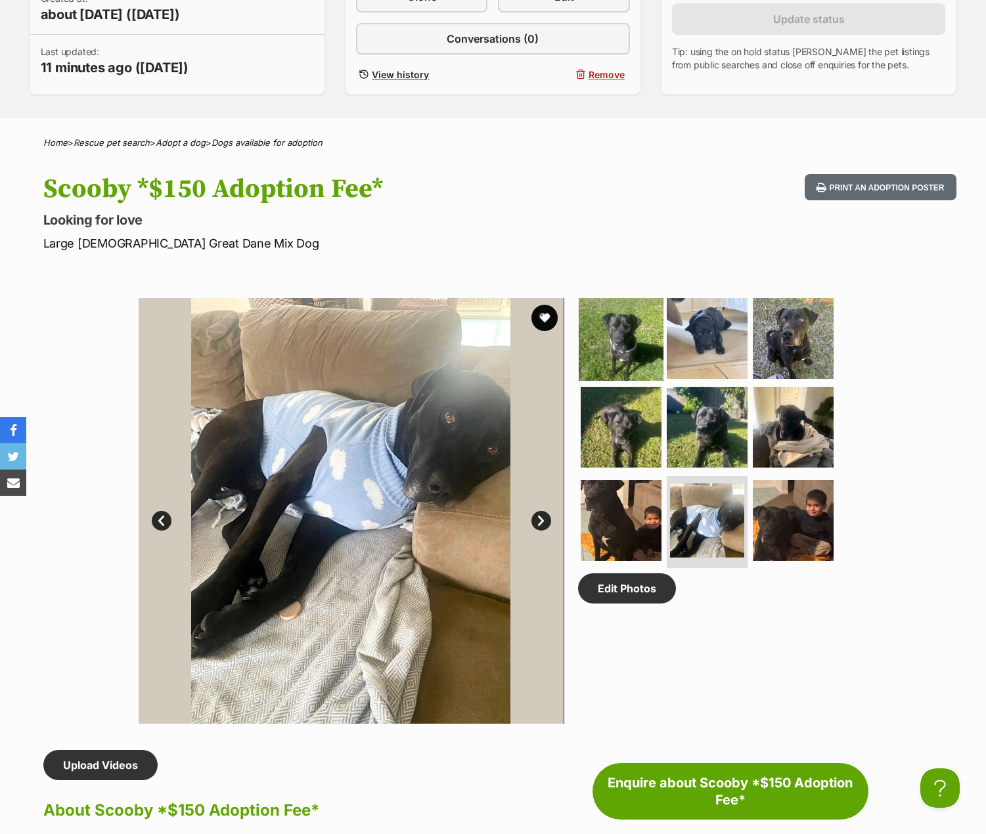
click at [615, 344] on img at bounding box center [620, 337] width 85 height 85
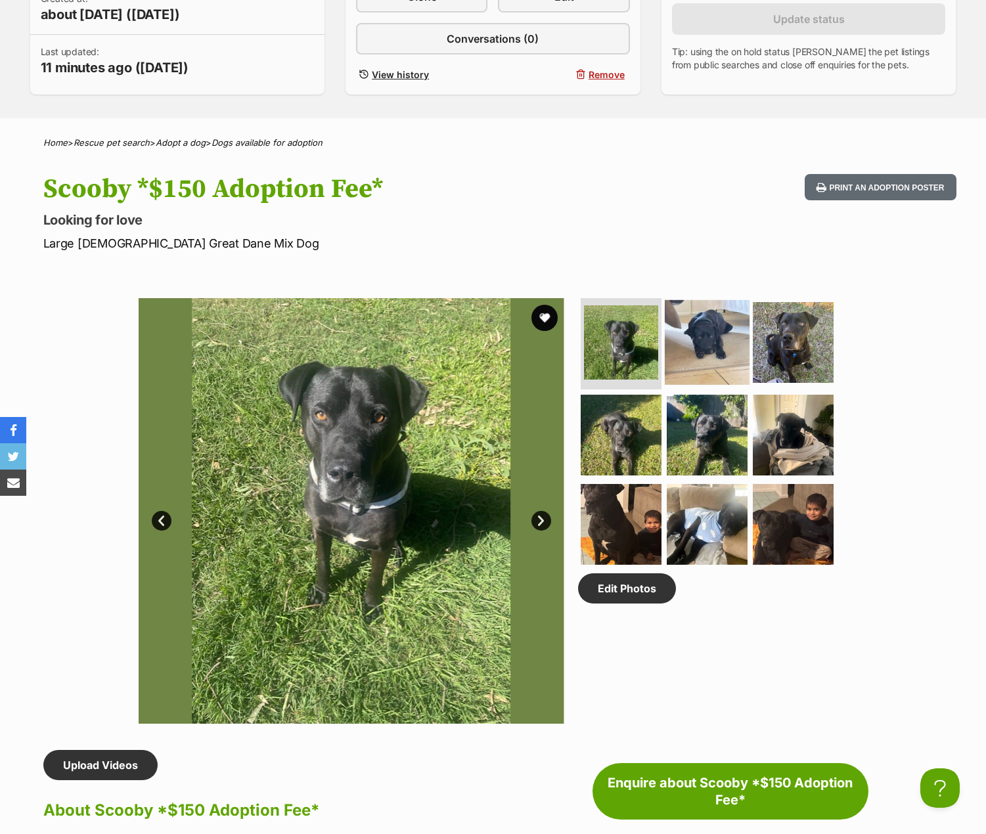
click at [718, 348] on img at bounding box center [706, 341] width 85 height 85
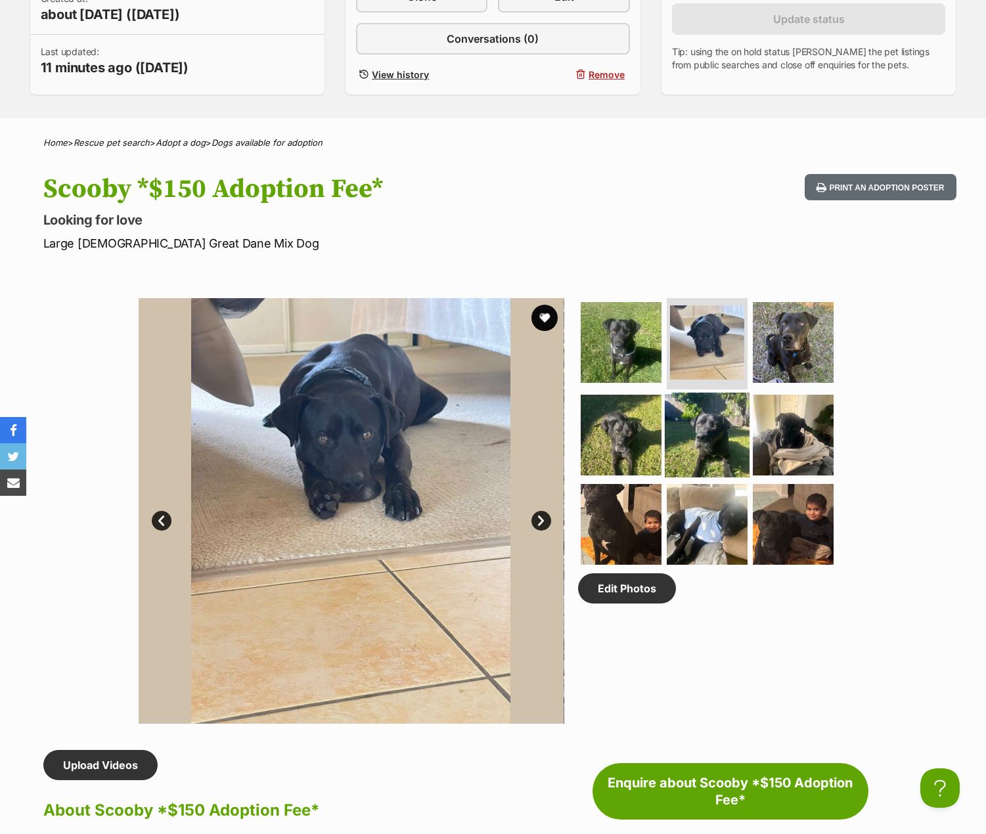
click at [711, 437] on img at bounding box center [706, 435] width 85 height 85
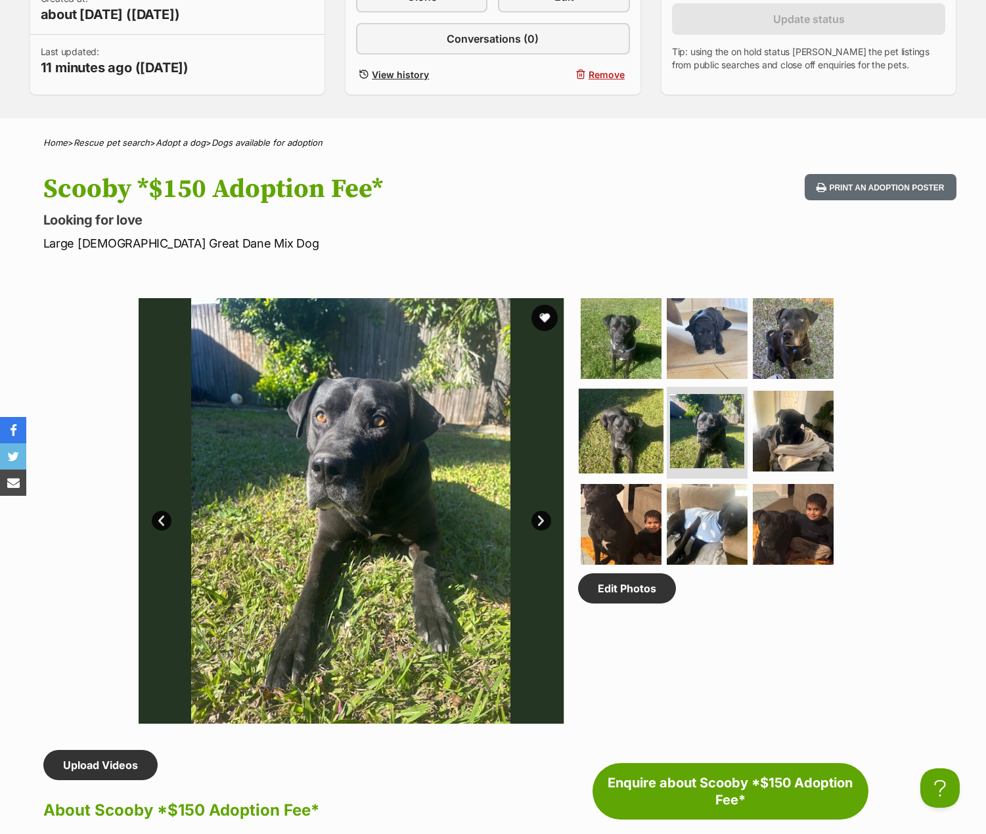
click at [617, 425] on img at bounding box center [620, 431] width 85 height 85
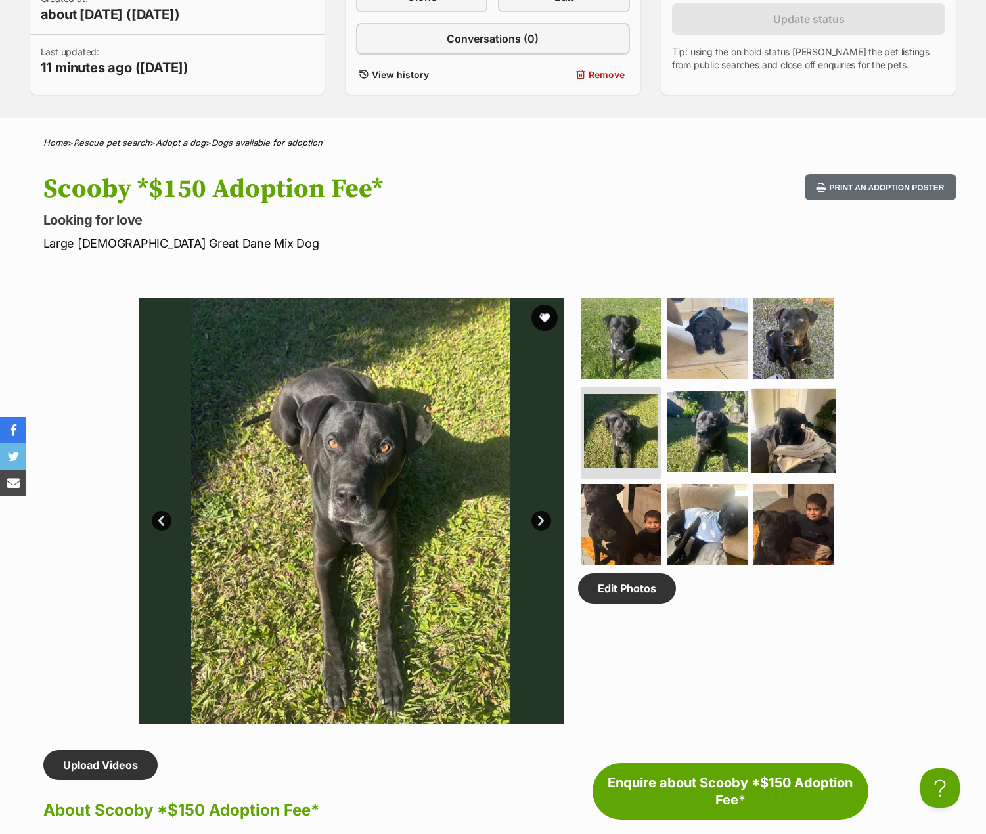
click at [766, 433] on img at bounding box center [792, 431] width 85 height 85
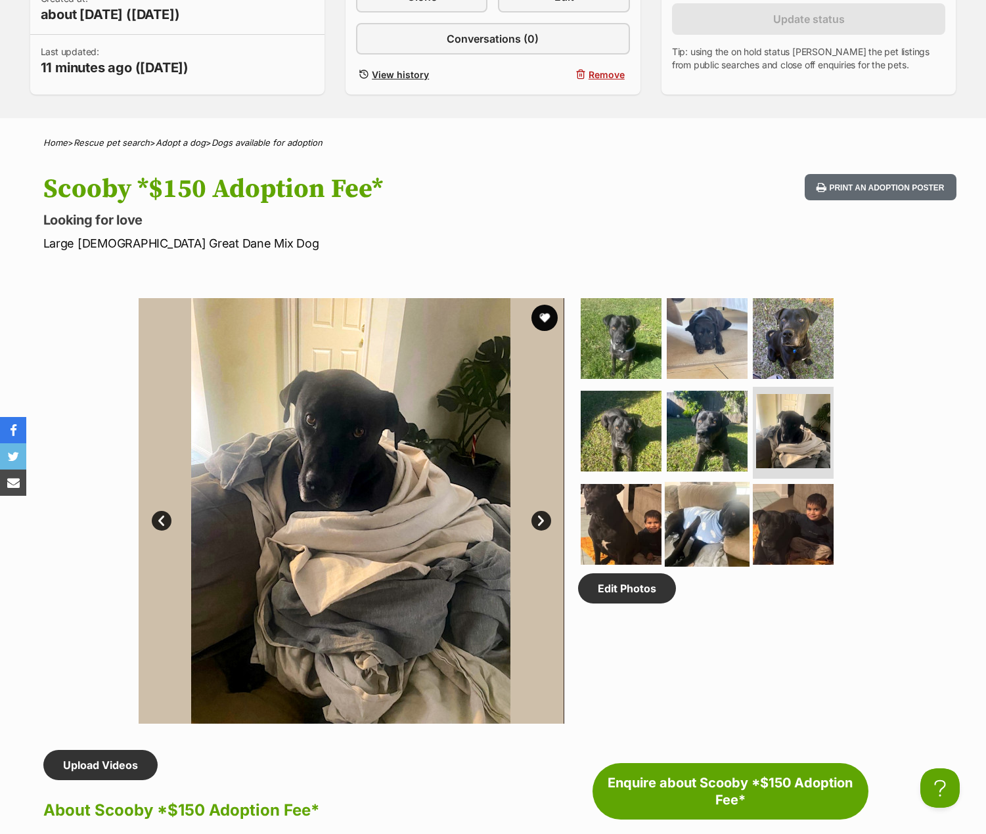
click at [714, 515] on img at bounding box center [706, 524] width 85 height 85
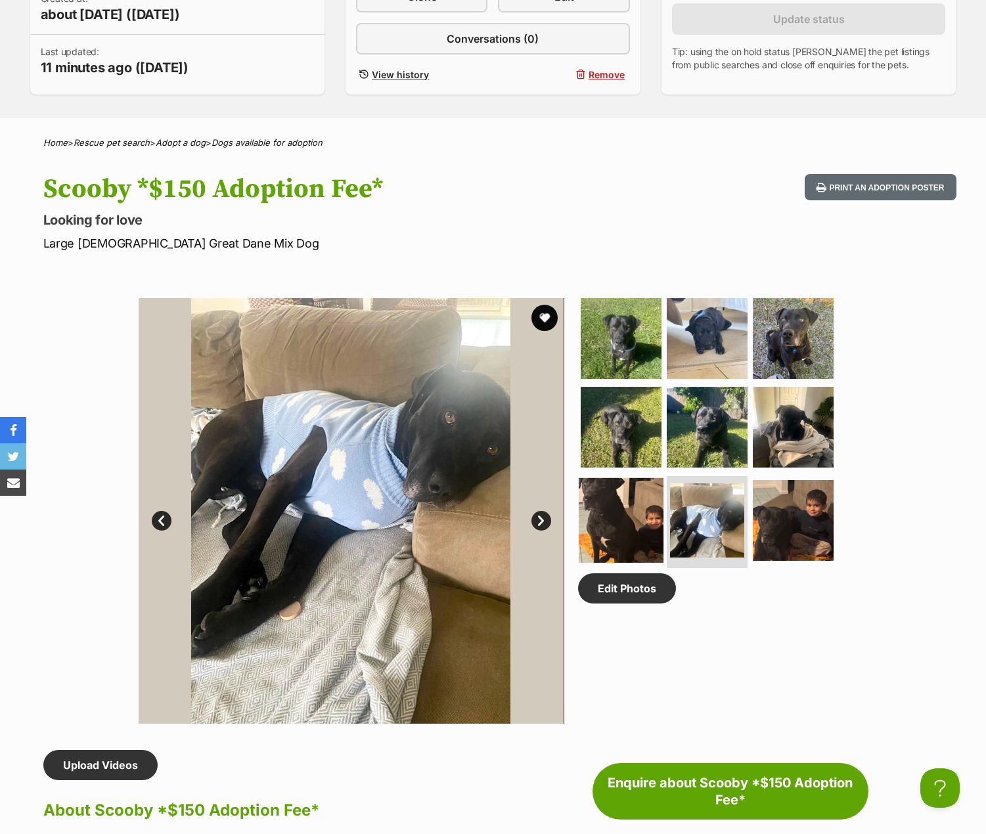
click at [636, 515] on img at bounding box center [620, 520] width 85 height 85
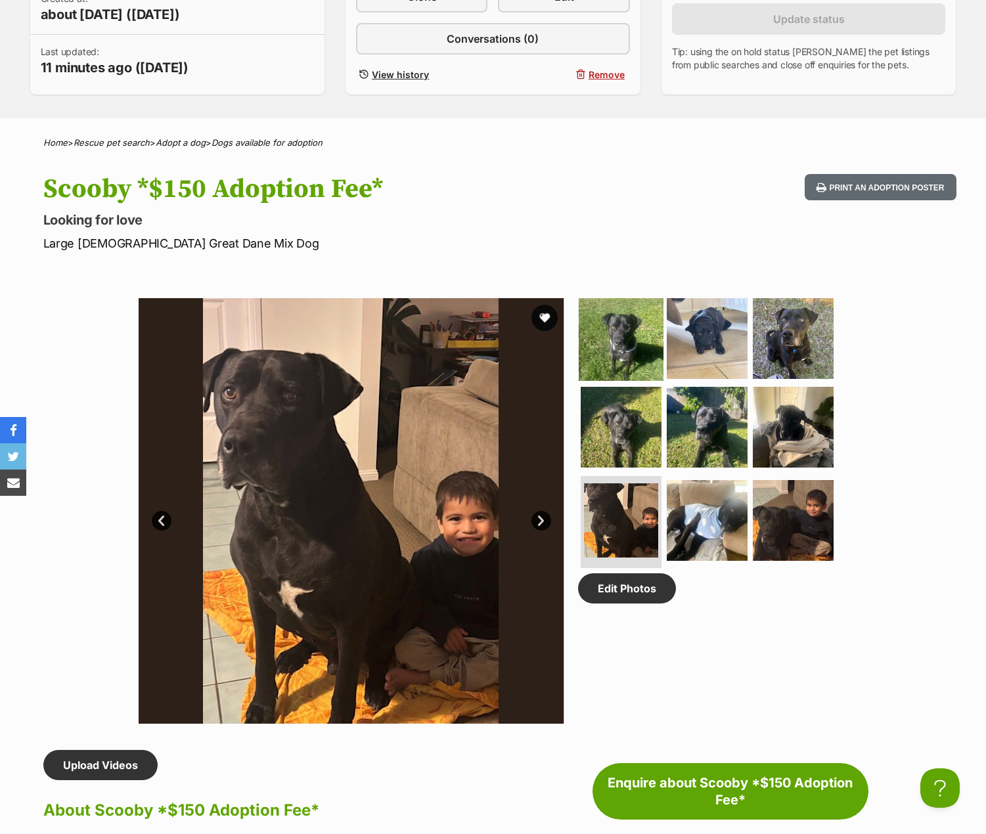
click at [622, 340] on img at bounding box center [620, 337] width 85 height 85
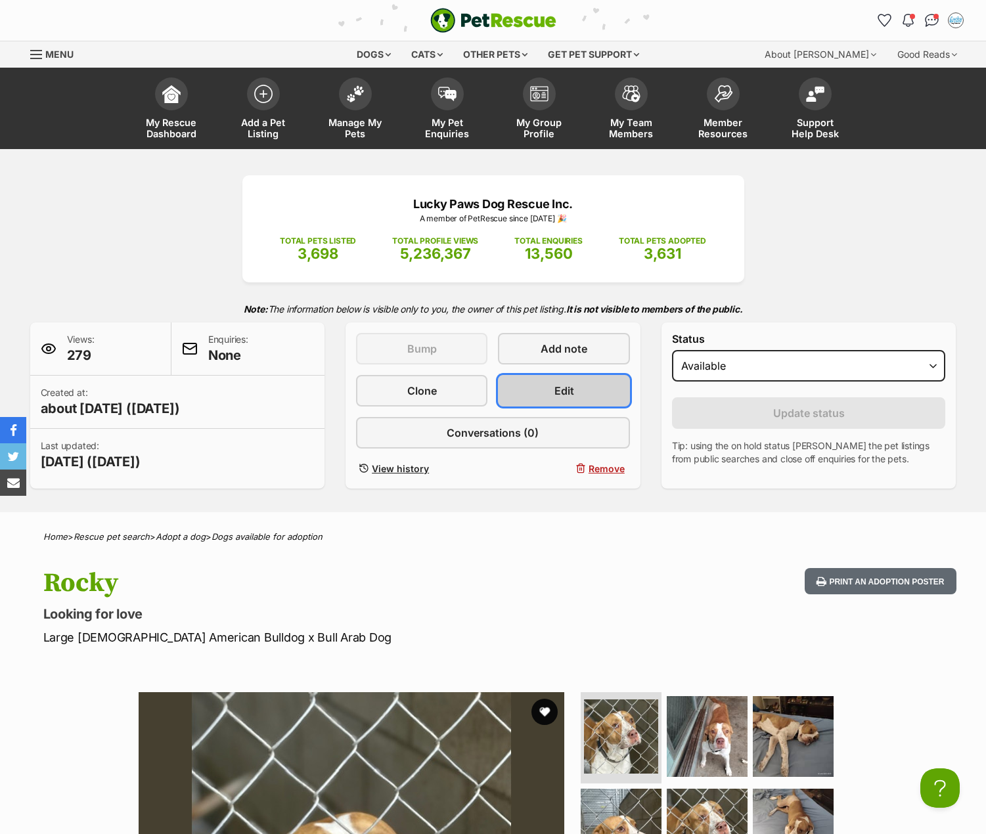
click at [557, 378] on link "Edit" at bounding box center [563, 391] width 131 height 32
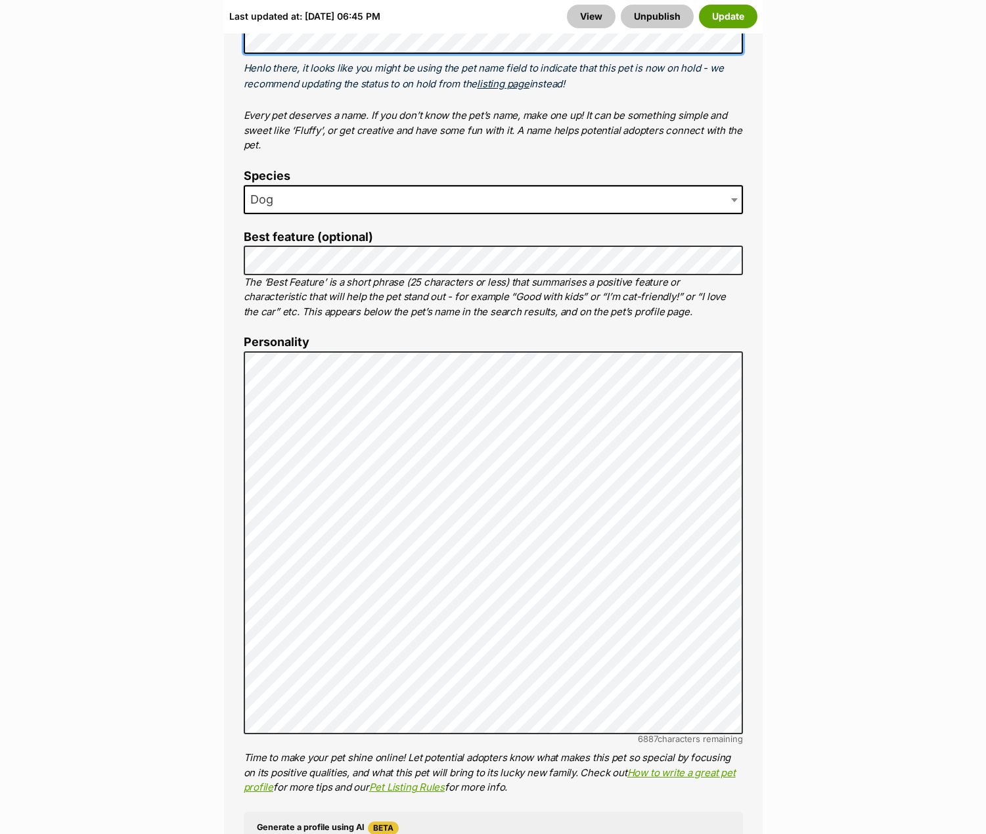
scroll to position [854, 0]
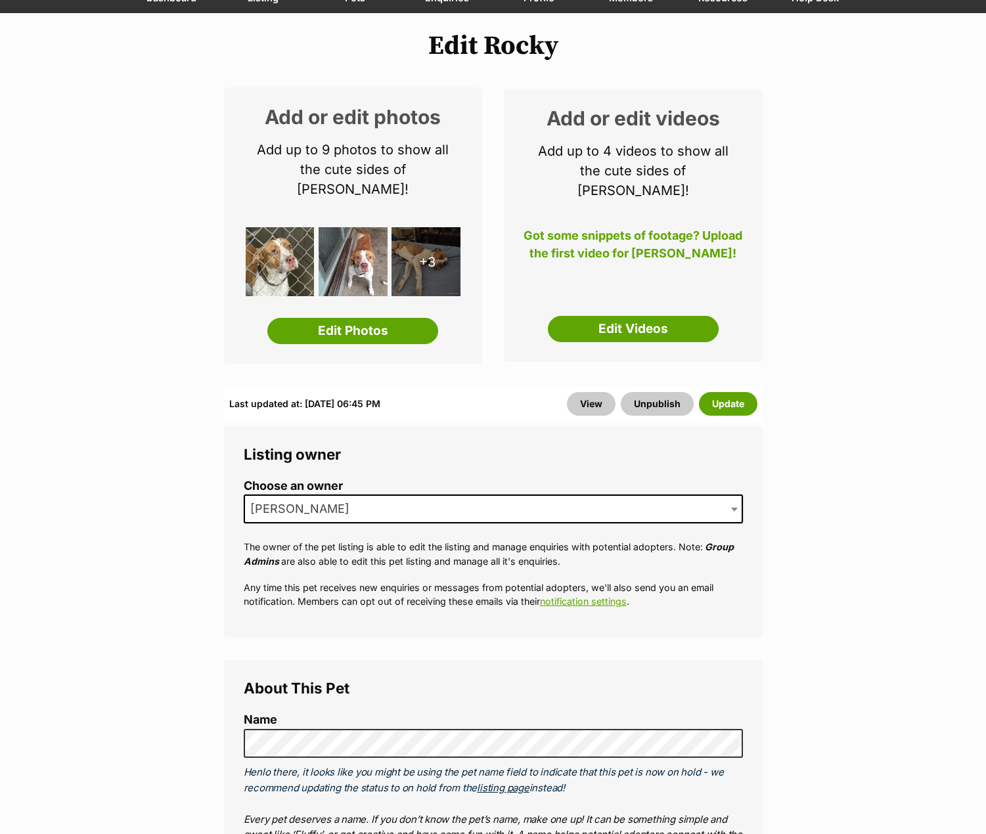
scroll to position [0, 0]
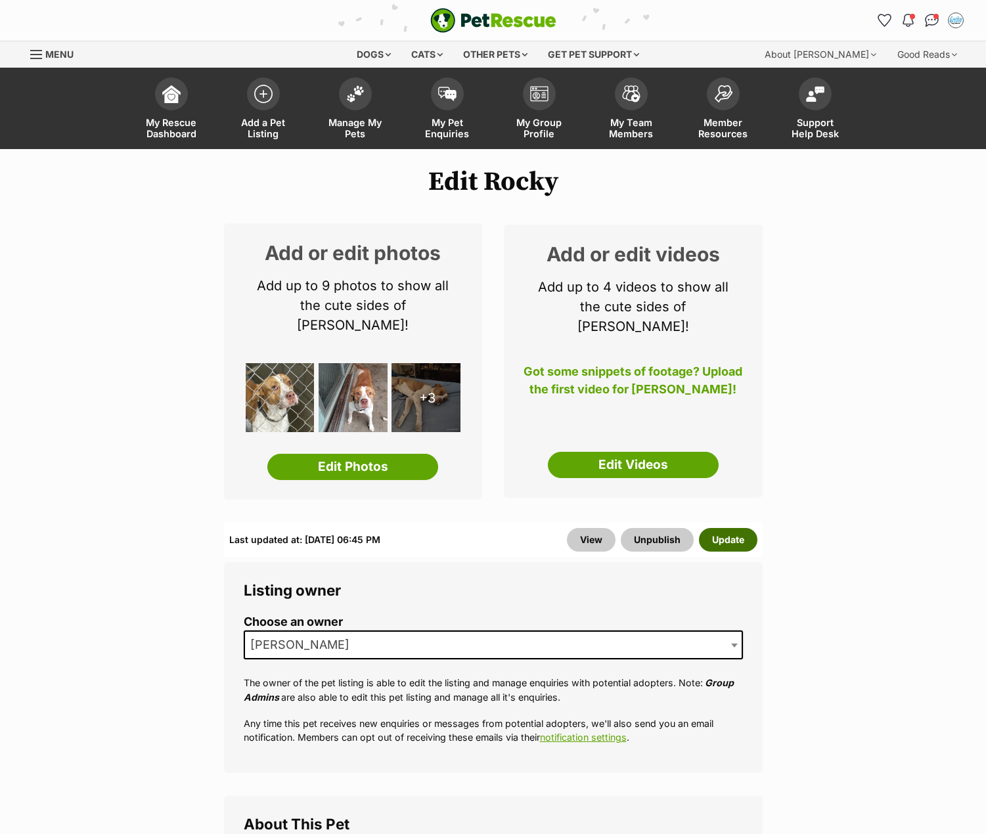
click at [727, 528] on button "Update" at bounding box center [728, 540] width 58 height 24
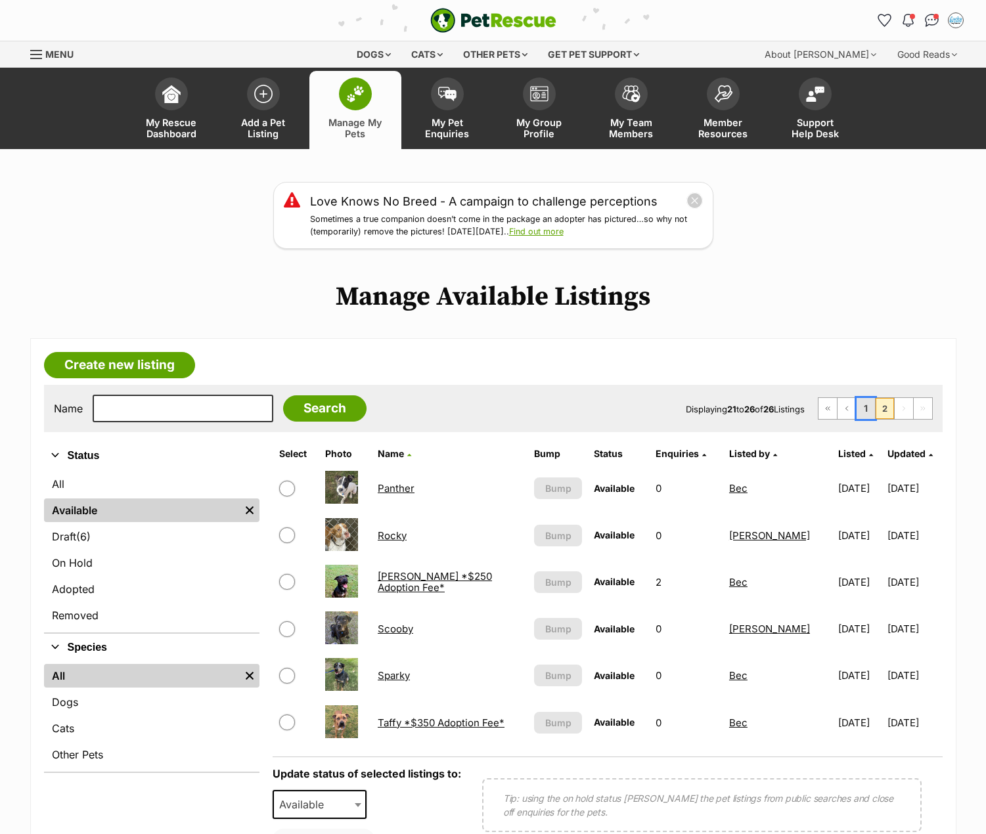
click at [865, 409] on link "1" at bounding box center [865, 408] width 18 height 21
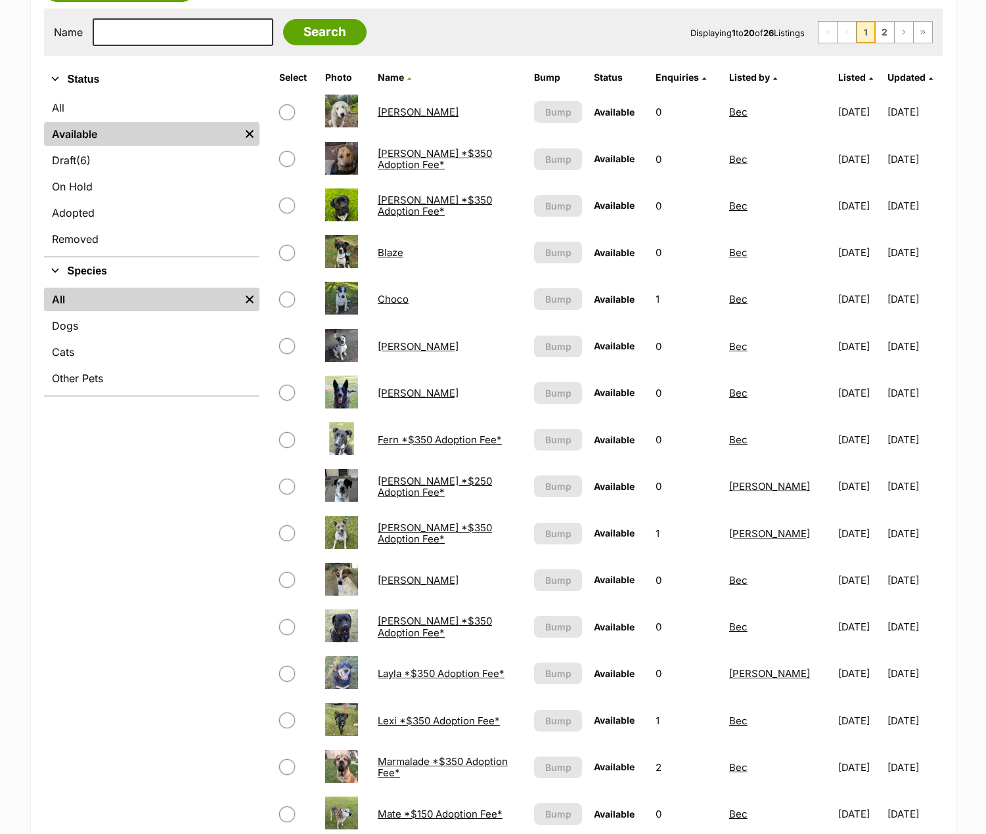
scroll to position [460, 0]
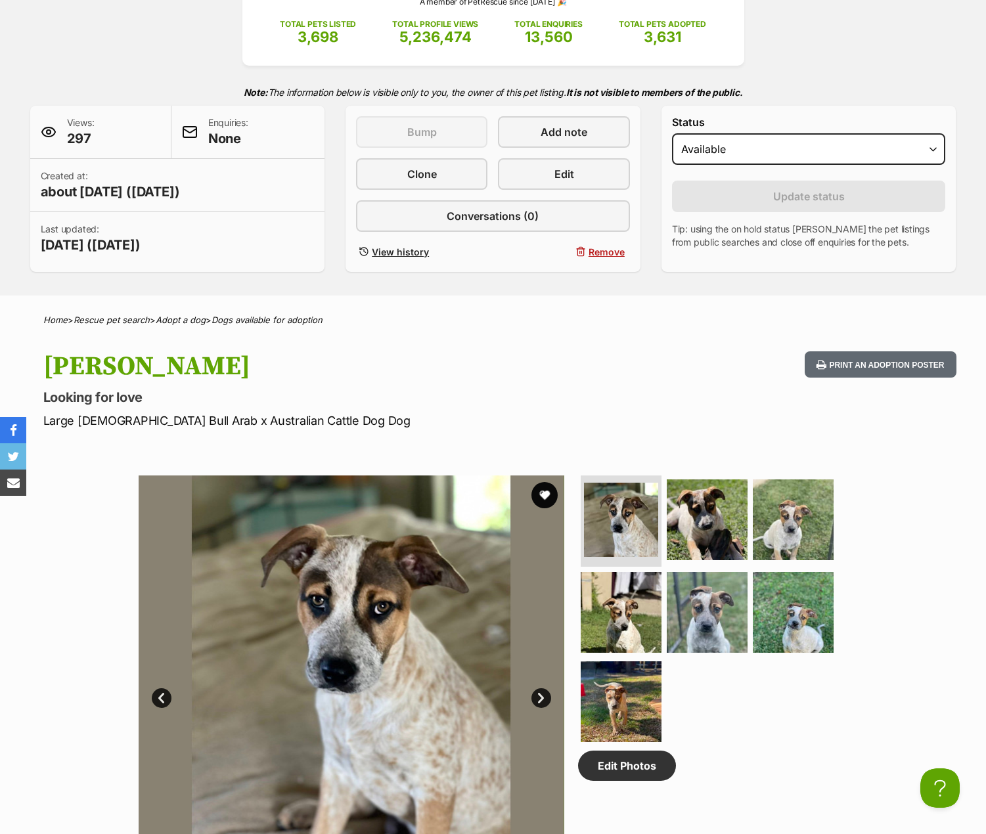
scroll to position [197, 0]
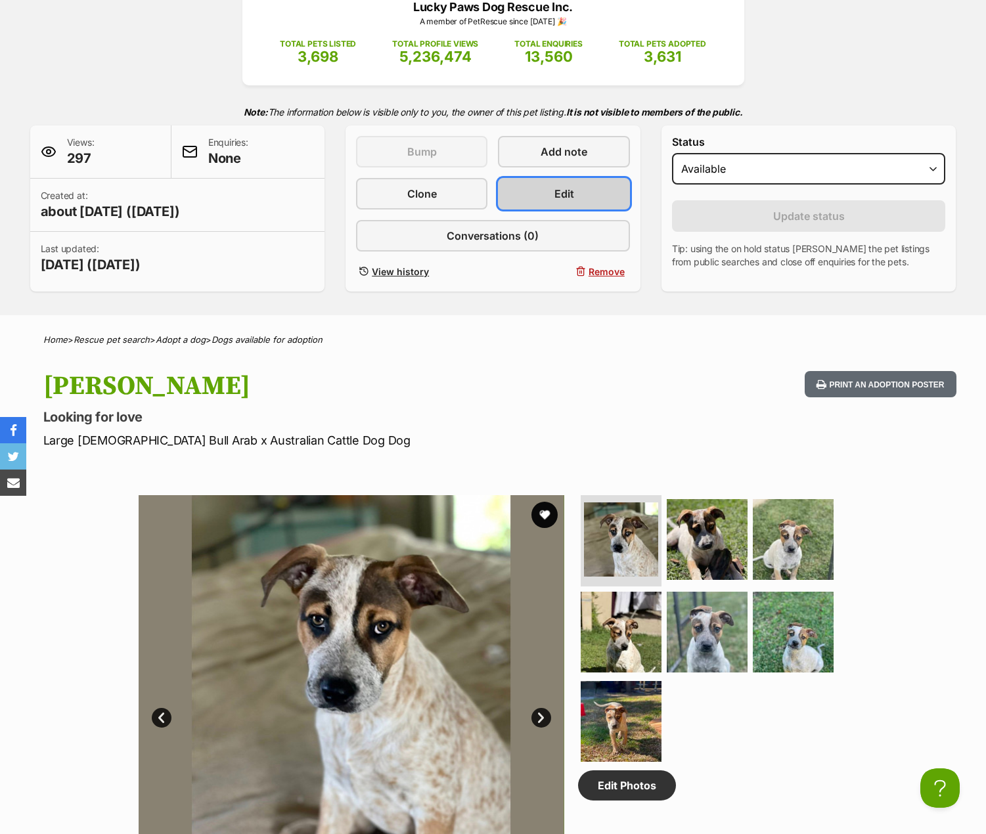
click at [567, 188] on span "Edit" at bounding box center [564, 194] width 20 height 16
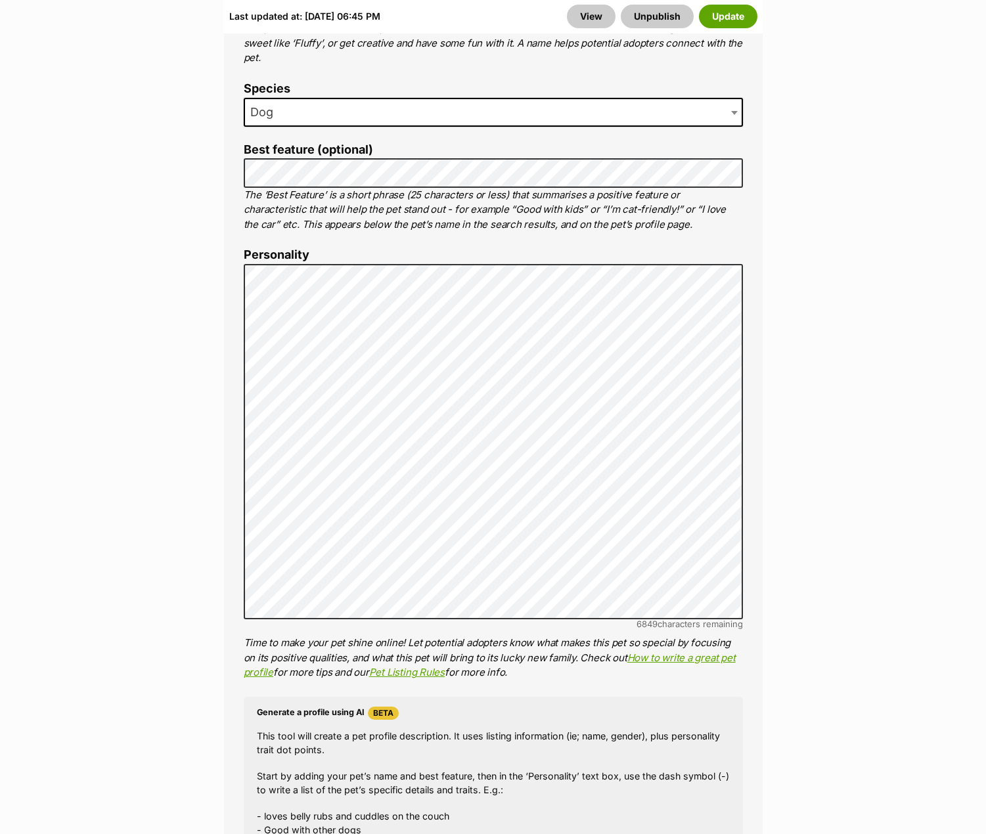
scroll to position [919, 0]
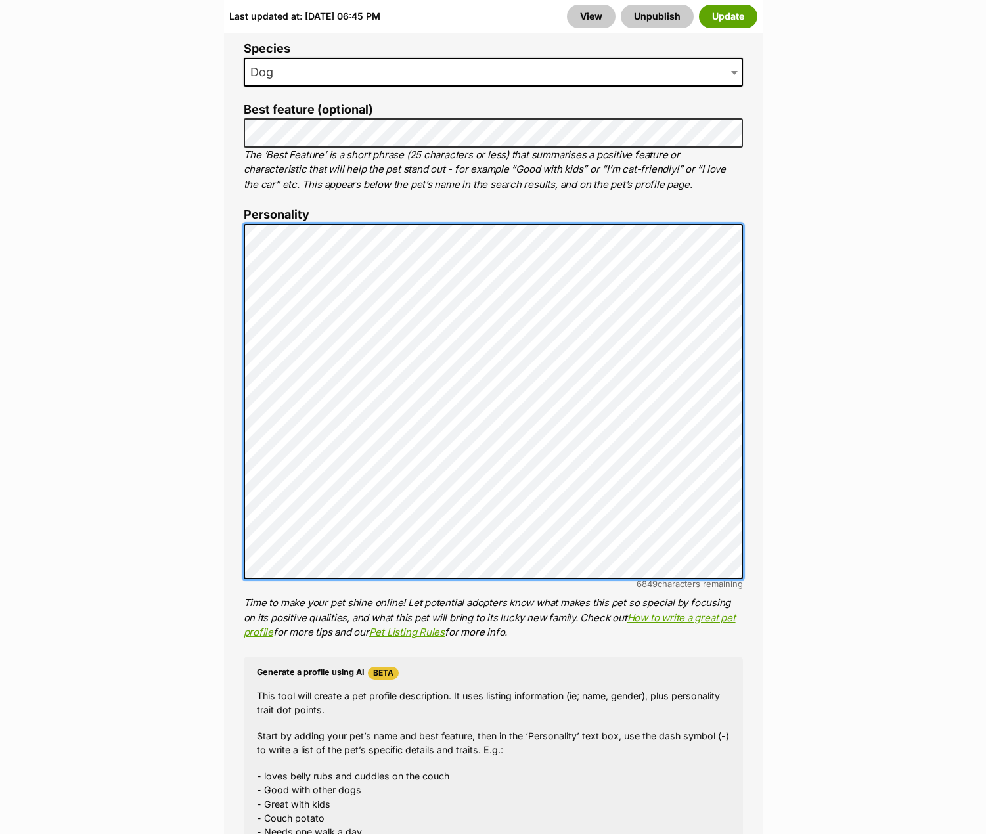
click at [647, 567] on li "Personality 6849 characters remaining Time to make your pet shine online! Let p…" at bounding box center [493, 423] width 499 height 431
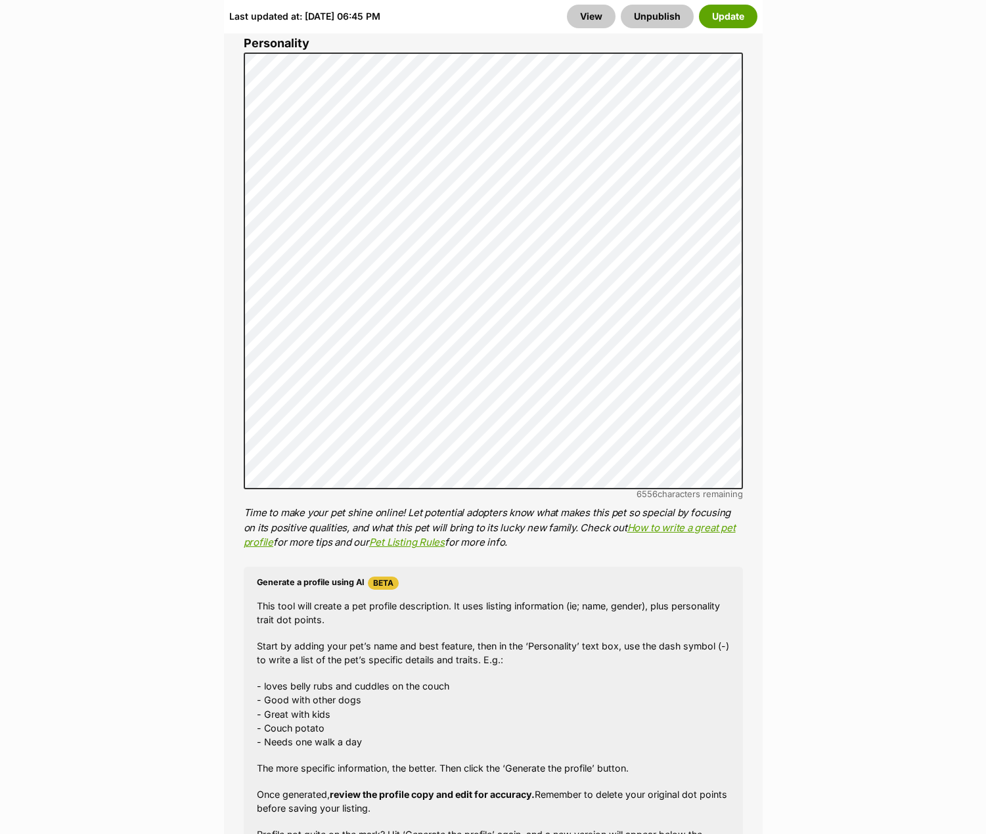
scroll to position [854, 0]
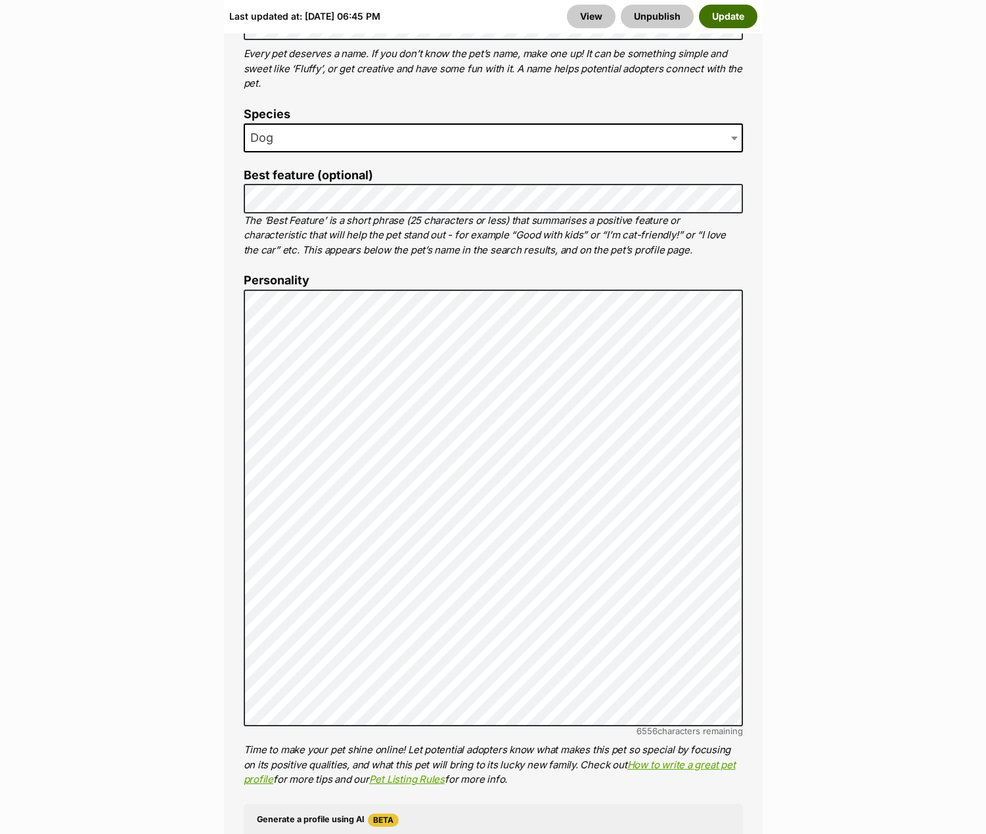
click at [735, 19] on button "Update" at bounding box center [728, 17] width 58 height 24
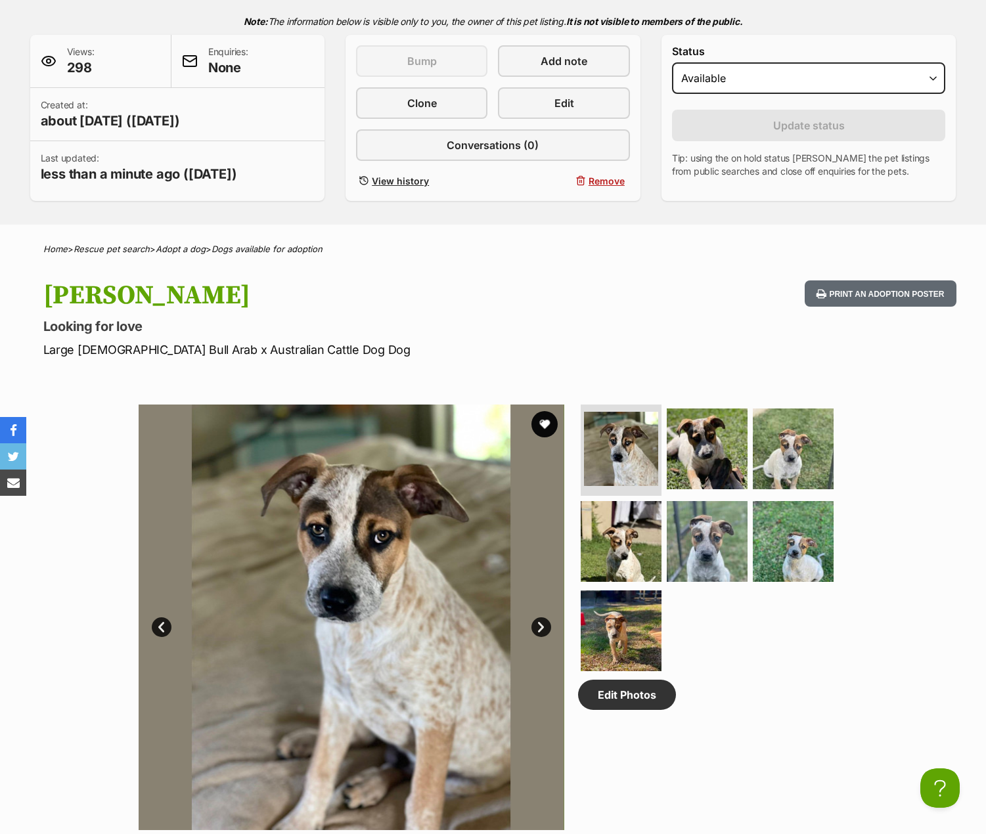
scroll to position [525, 0]
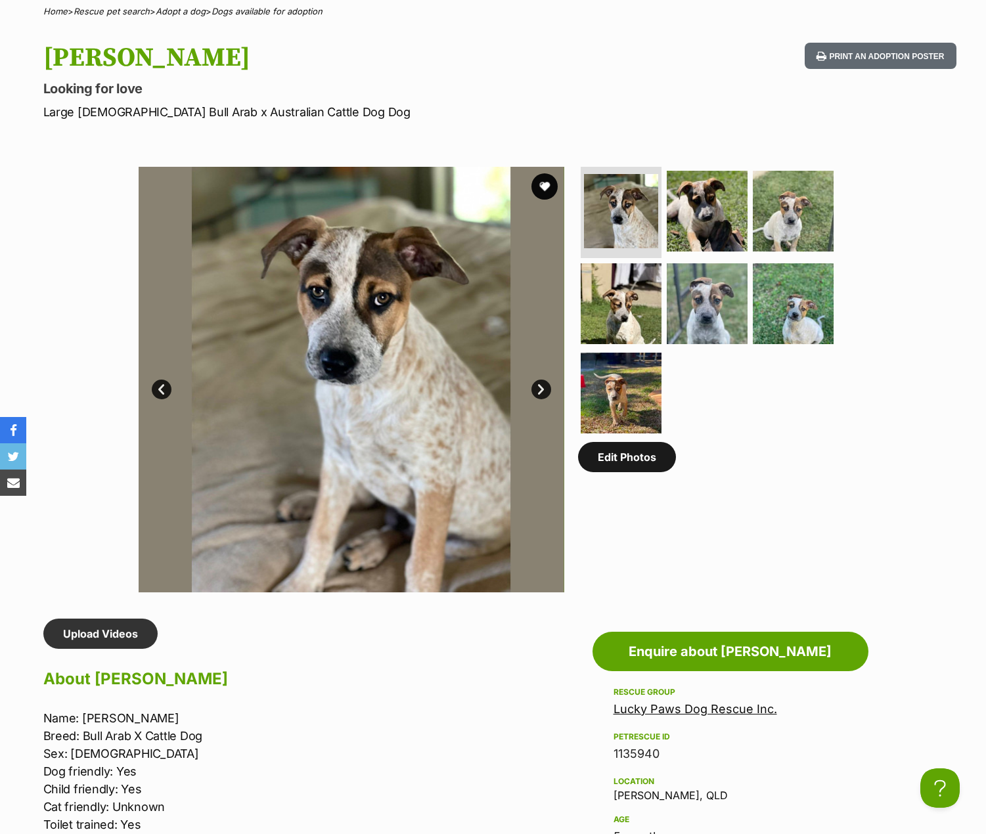
click at [620, 465] on link "Edit Photos" at bounding box center [627, 457] width 98 height 30
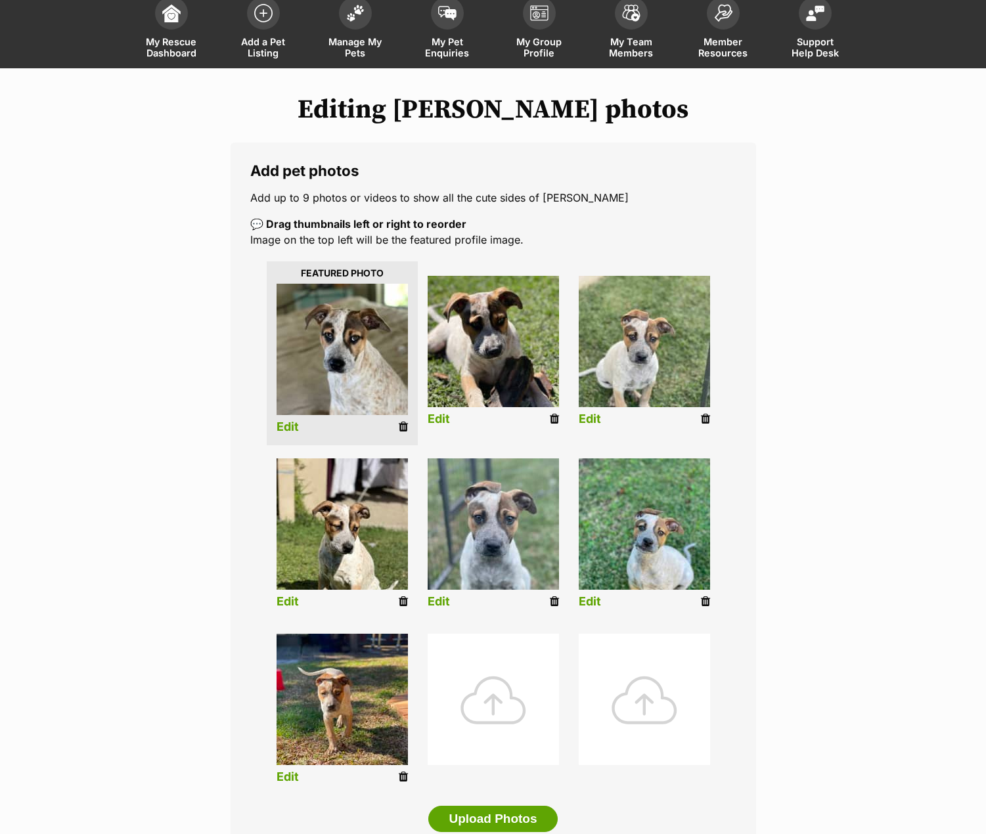
scroll to position [328, 0]
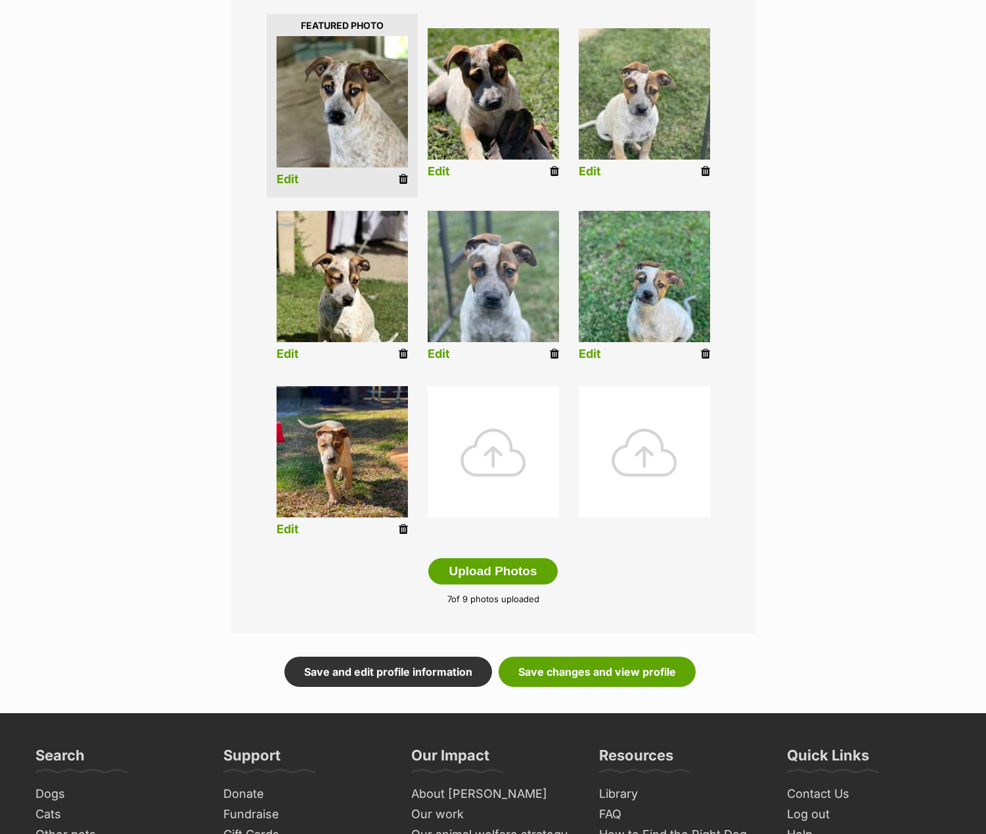
click at [705, 171] on icon at bounding box center [705, 171] width 9 height 12
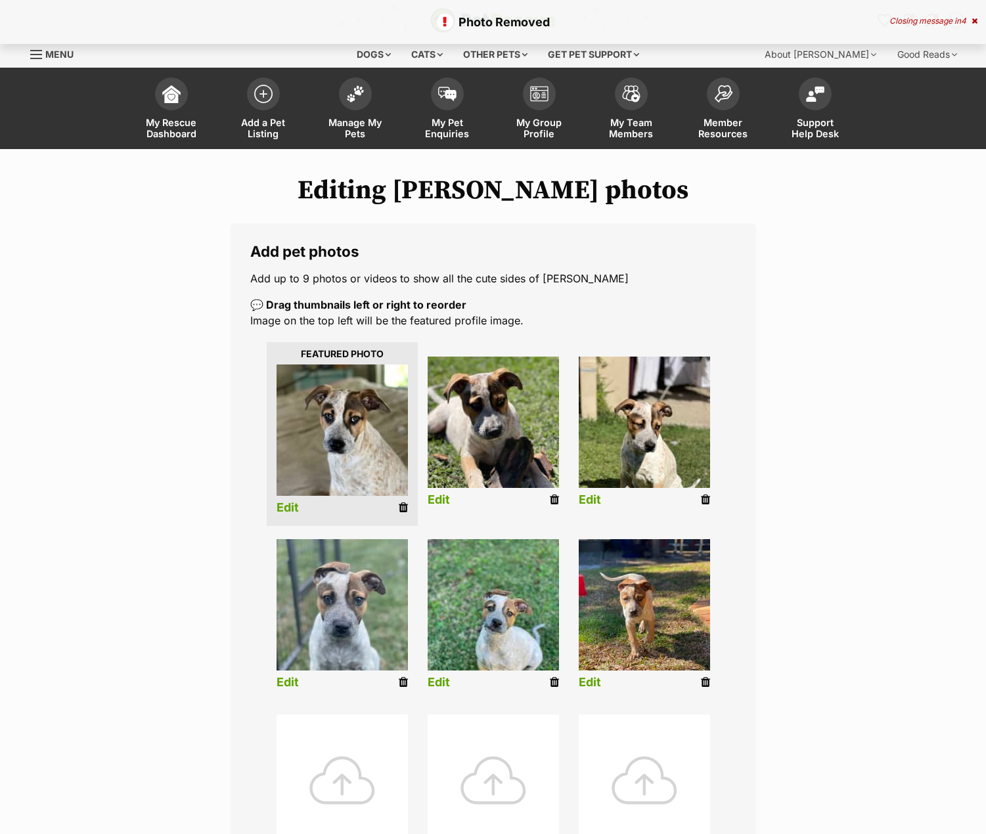
click at [553, 682] on icon at bounding box center [554, 682] width 9 height 12
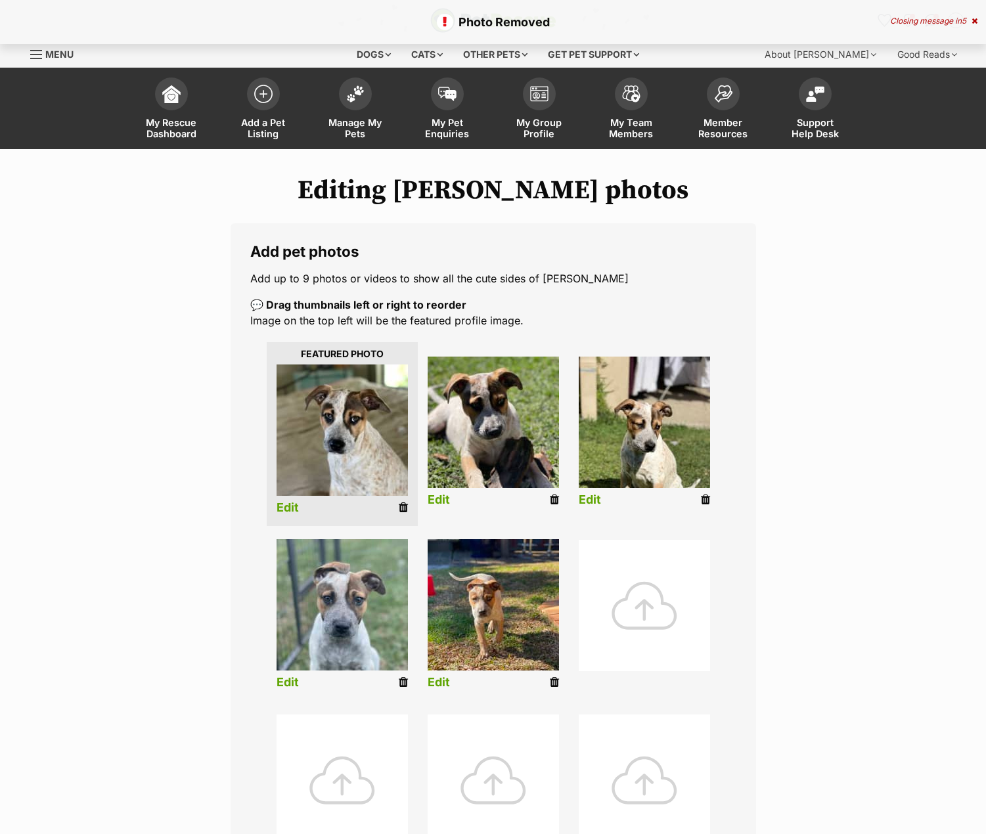
scroll to position [328, 0]
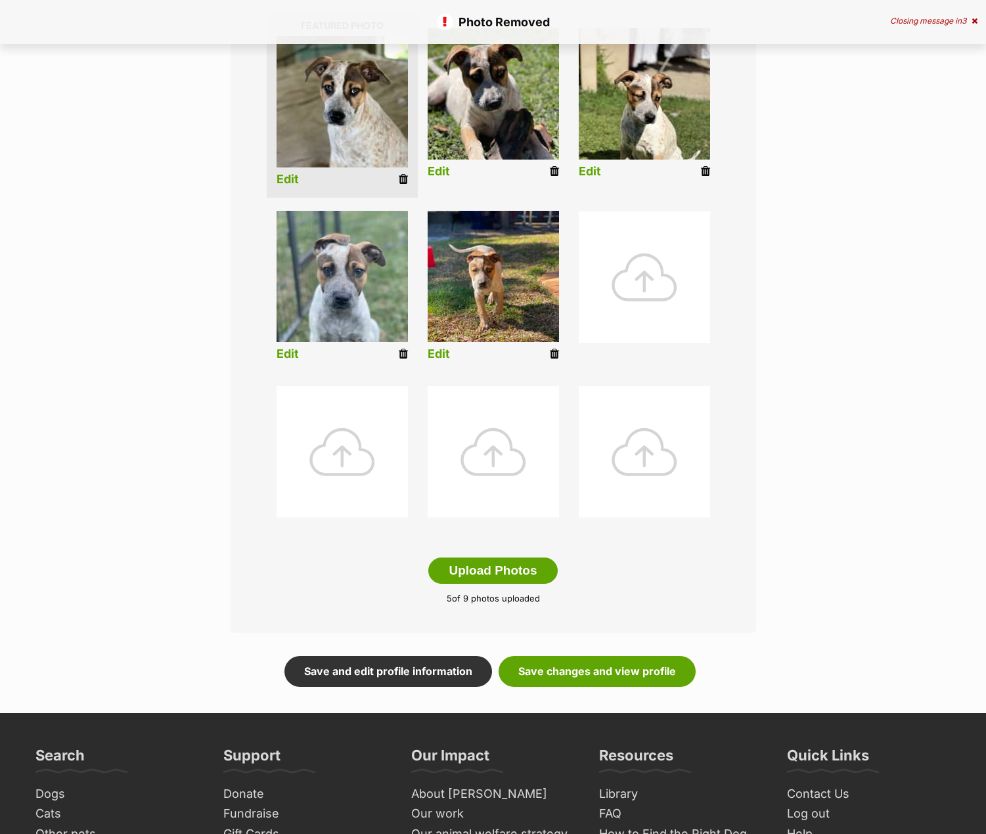
click at [638, 287] on div at bounding box center [643, 276] width 131 height 131
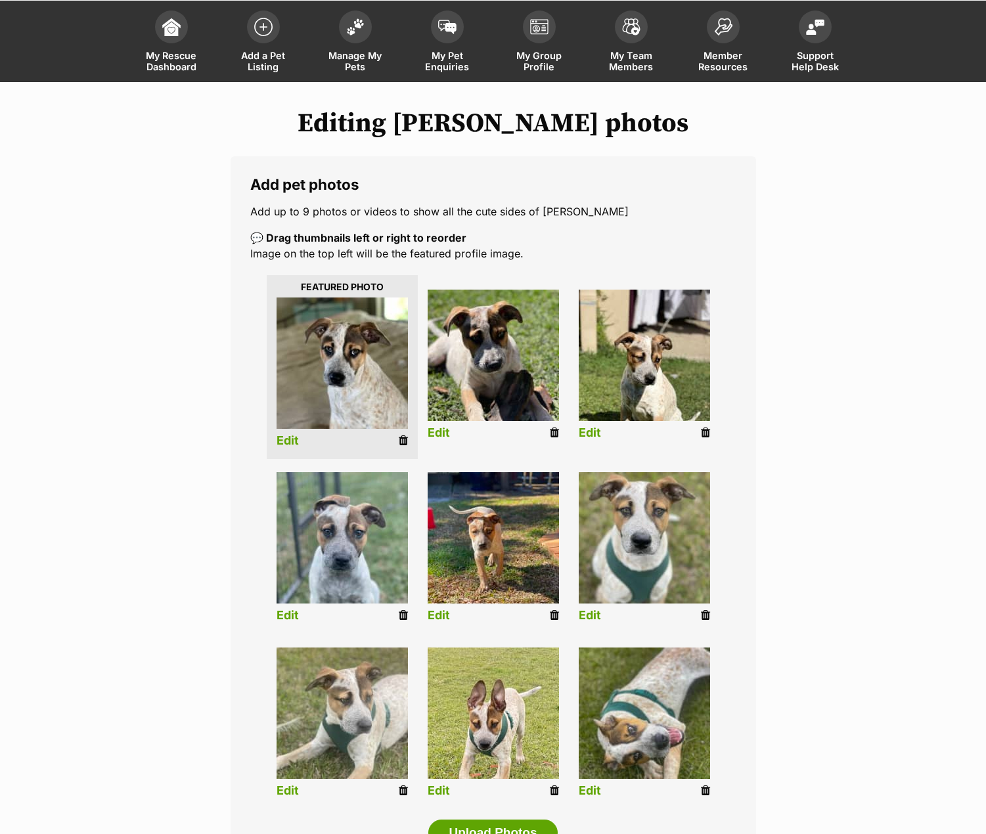
scroll to position [66, 0]
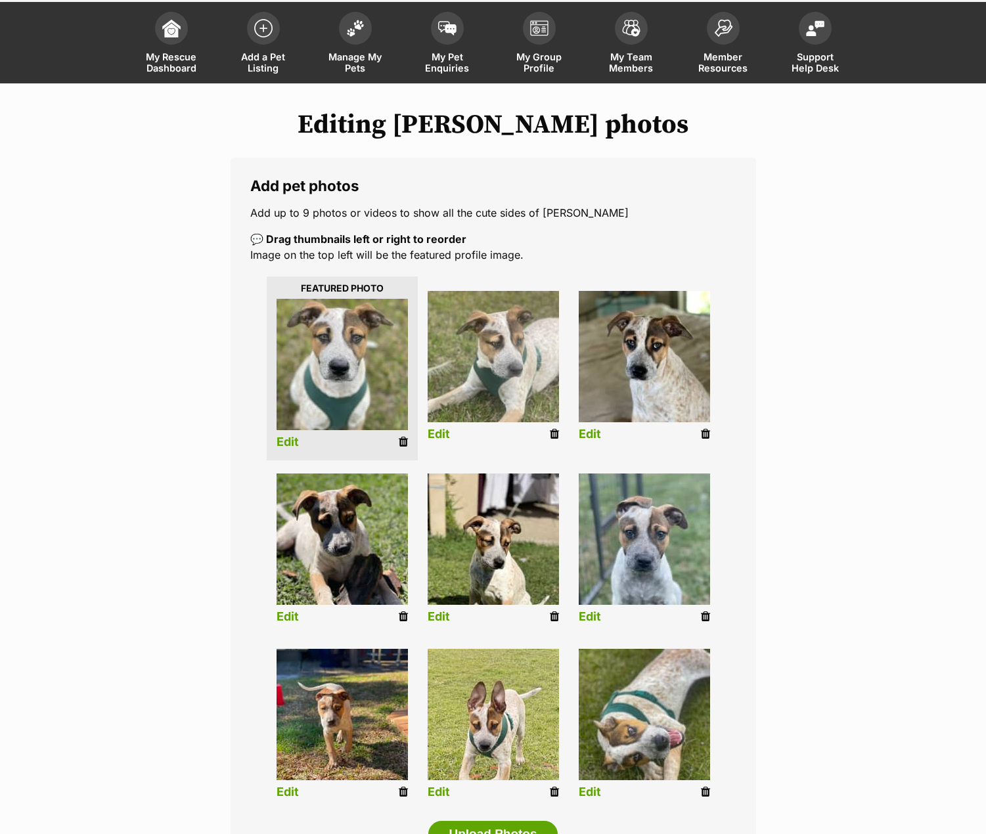
click at [553, 615] on icon at bounding box center [554, 617] width 9 height 12
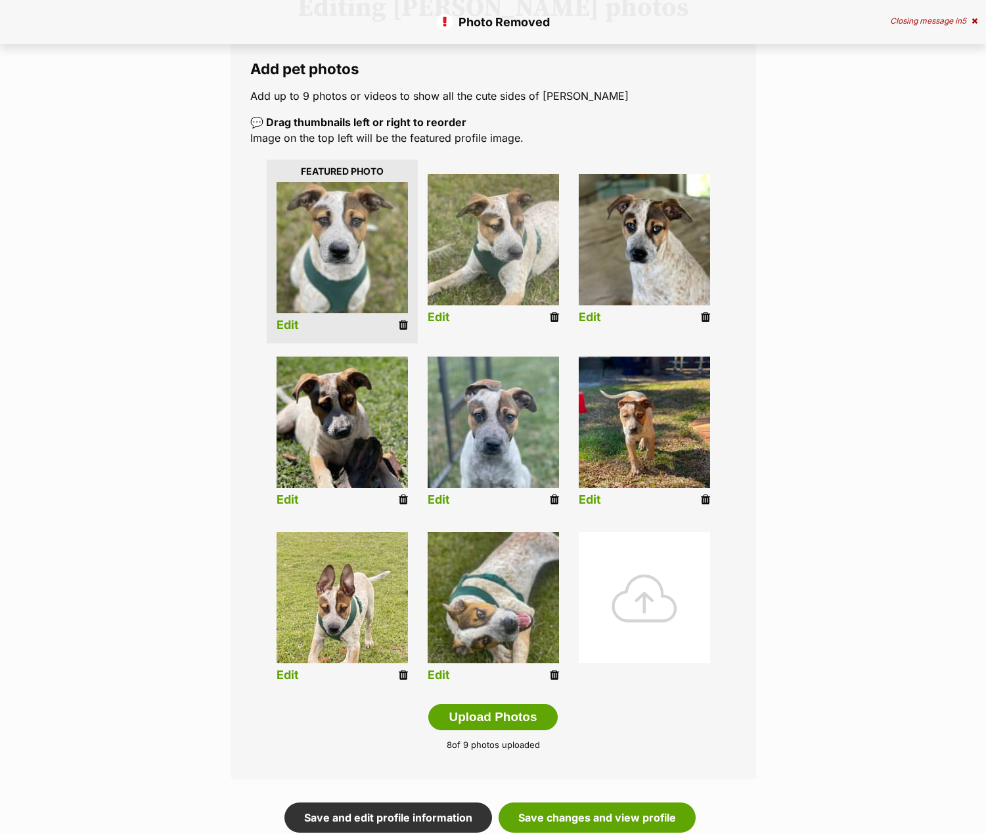
scroll to position [197, 0]
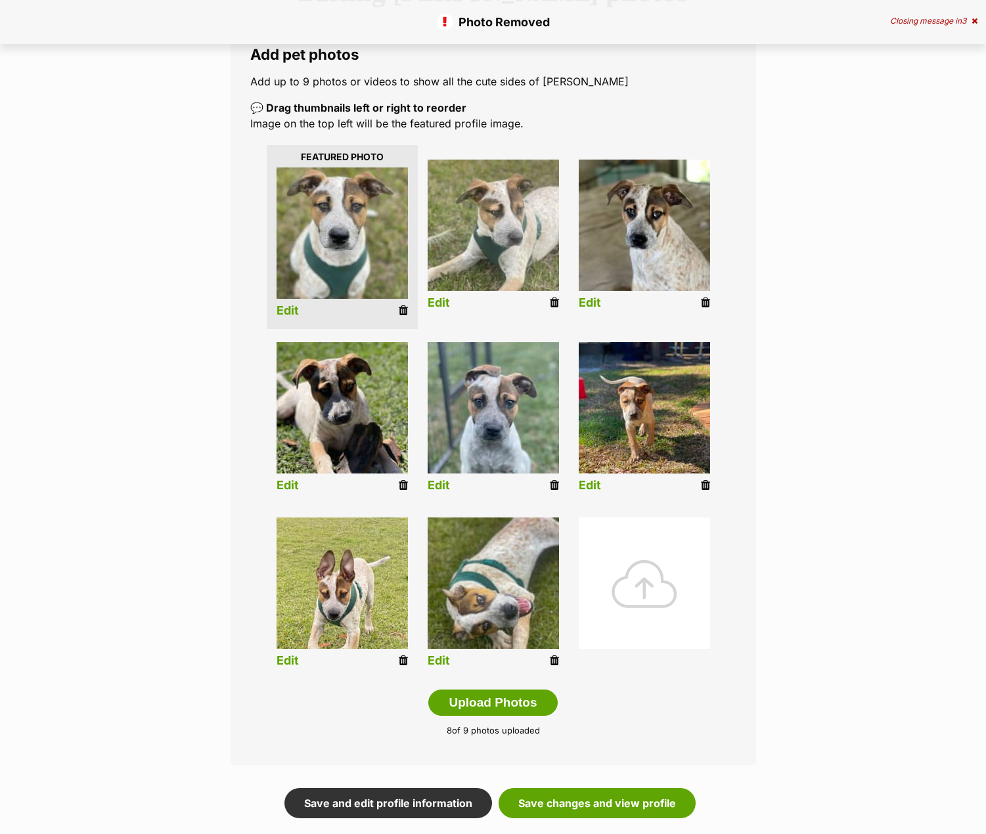
click at [703, 483] on icon at bounding box center [705, 485] width 9 height 12
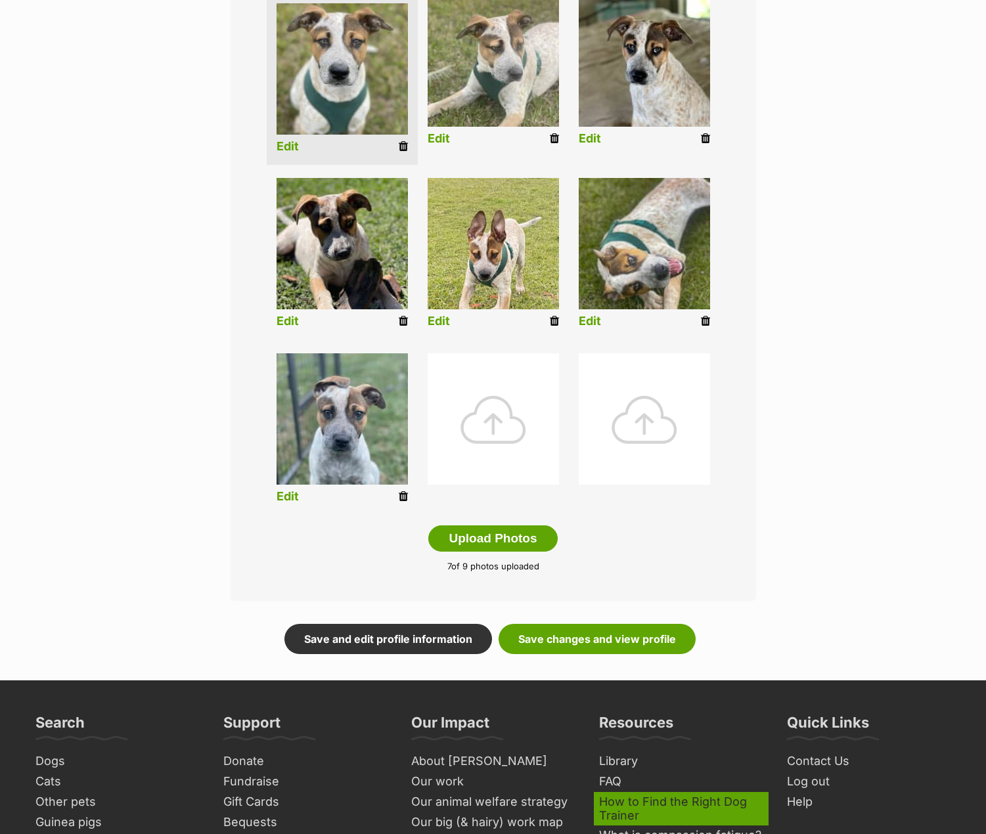
scroll to position [460, 0]
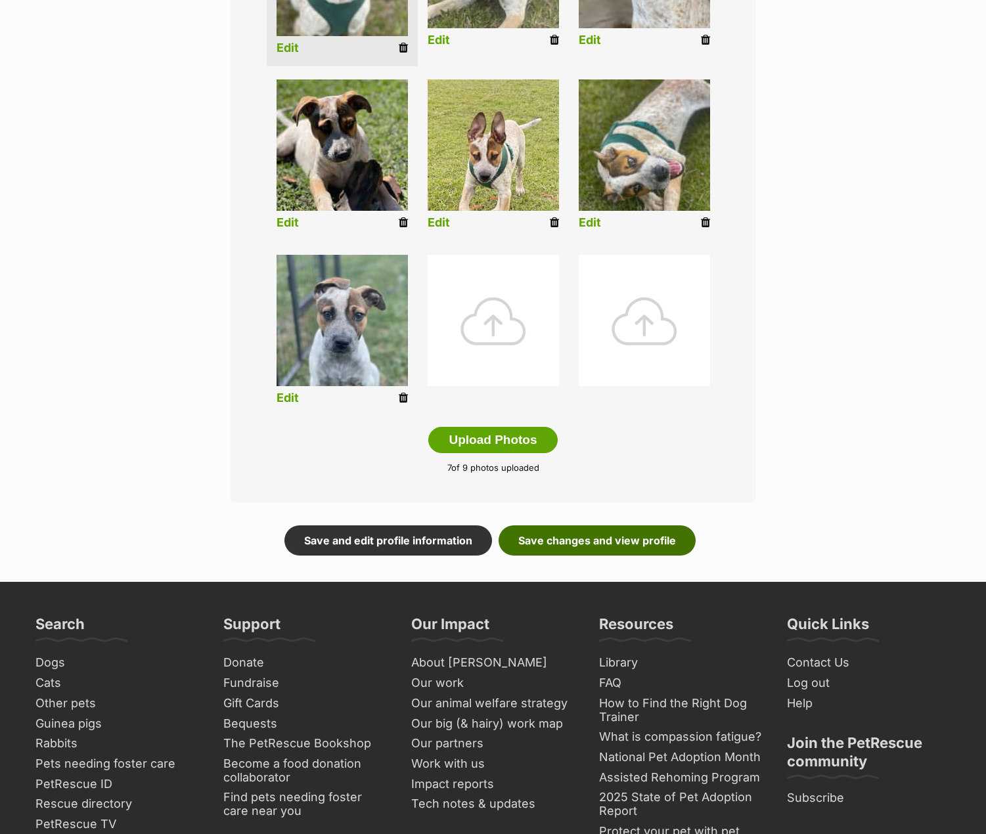
click at [639, 546] on link "Save changes and view profile" at bounding box center [596, 540] width 197 height 30
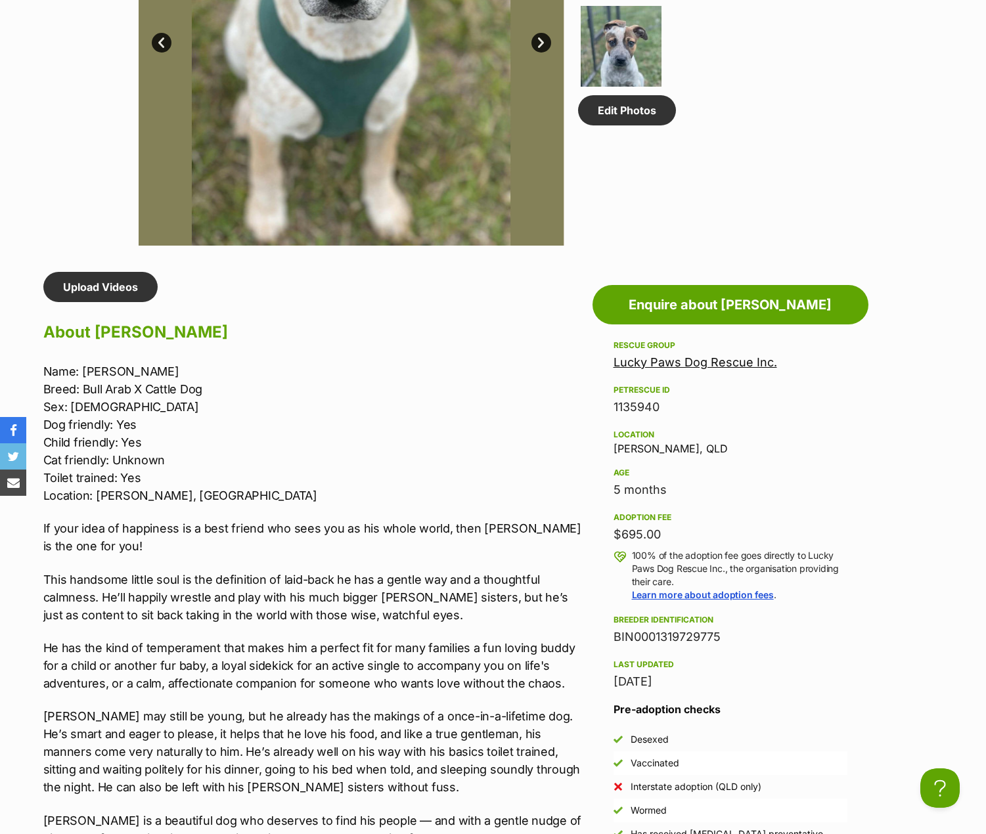
scroll to position [919, 0]
